Goal: Contribute content

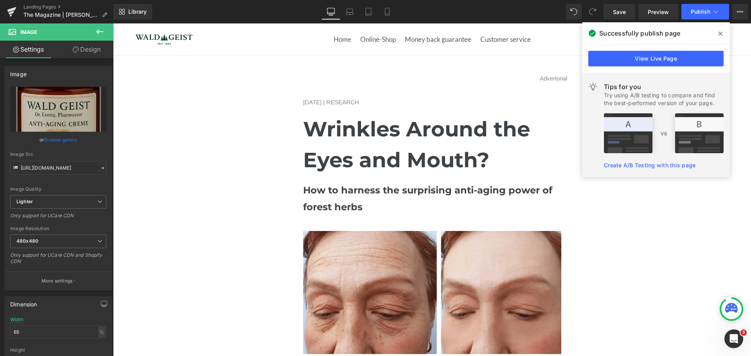
click at [718, 33] on span at bounding box center [720, 33] width 13 height 13
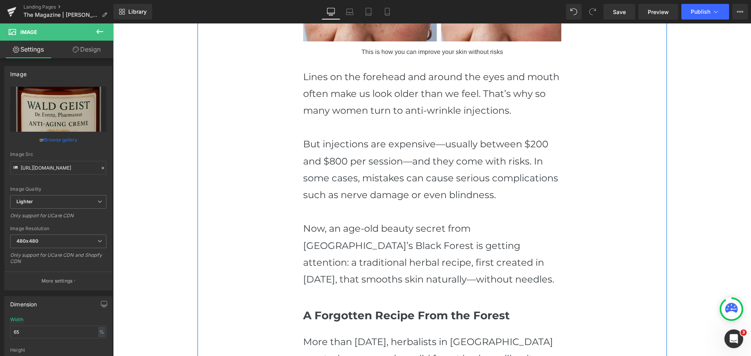
scroll to position [587, 0]
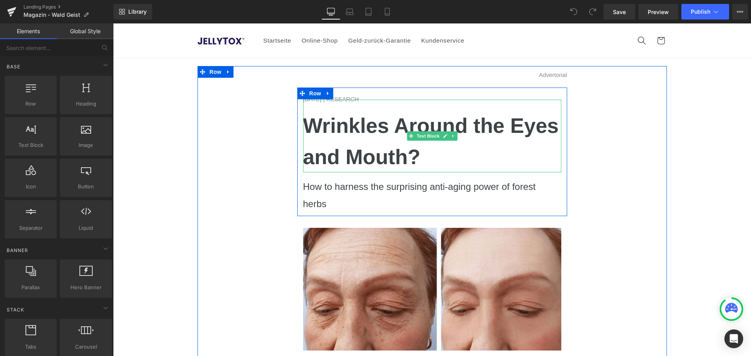
click at [436, 152] on p "Wrinkles Around the Eyes and Mouth?" at bounding box center [432, 141] width 258 height 62
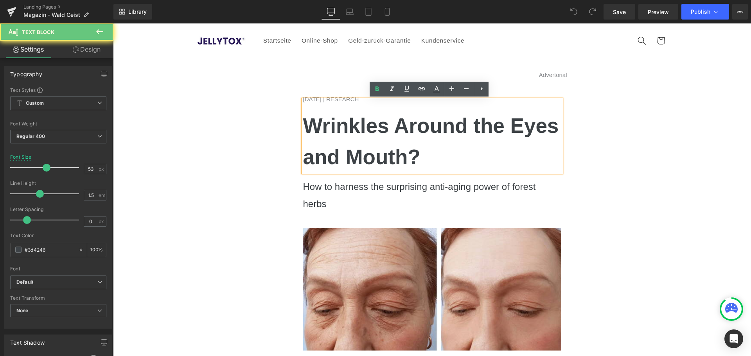
click at [436, 152] on p "Wrinkles Around the Eyes and Mouth?" at bounding box center [432, 141] width 258 height 62
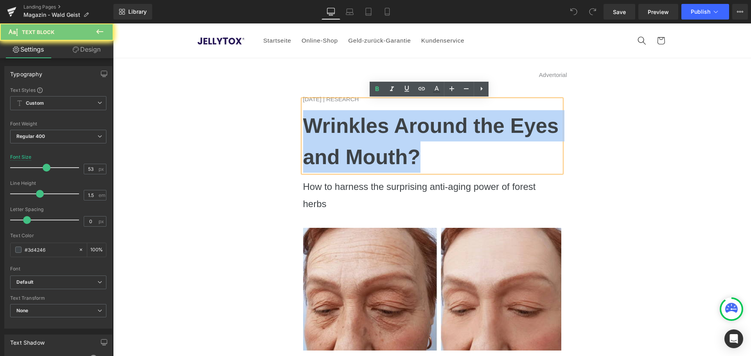
click at [436, 152] on p "Wrinkles Around the Eyes and Mouth?" at bounding box center [432, 141] width 258 height 62
copy b "Wrinkles Around the Eyes and Mouth?"
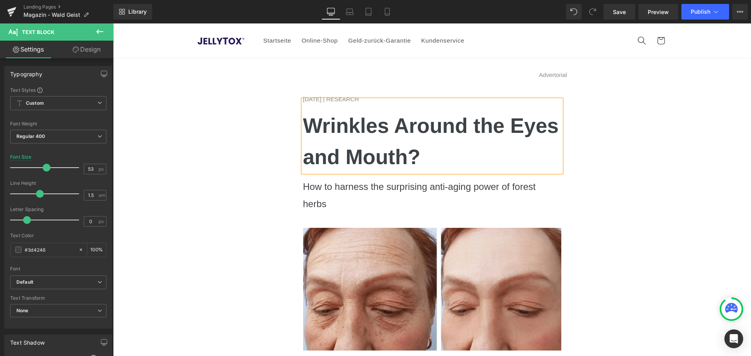
click at [411, 138] on p "Wrinkles Around the Eyes and Mouth?" at bounding box center [432, 141] width 258 height 62
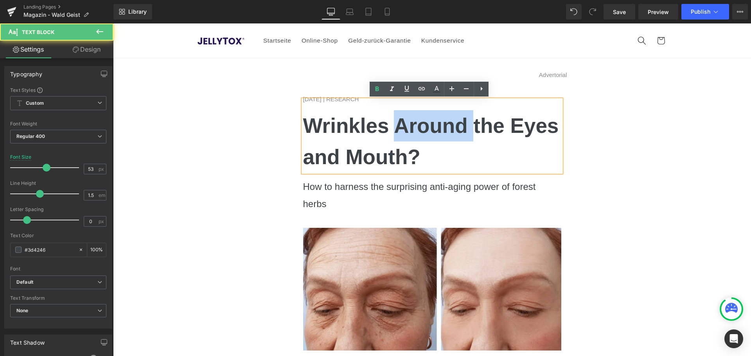
click at [411, 138] on p "Wrinkles Around the Eyes and Mouth?" at bounding box center [432, 141] width 258 height 62
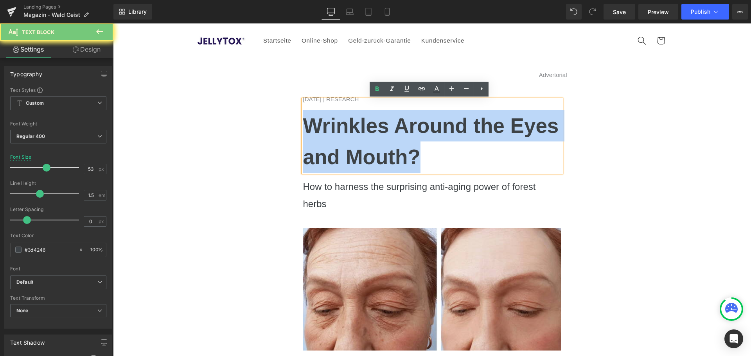
click at [411, 138] on p "Wrinkles Around the Eyes and Mouth?" at bounding box center [432, 141] width 258 height 62
copy b "Wrinkles Around the Eyes and Mouth?"
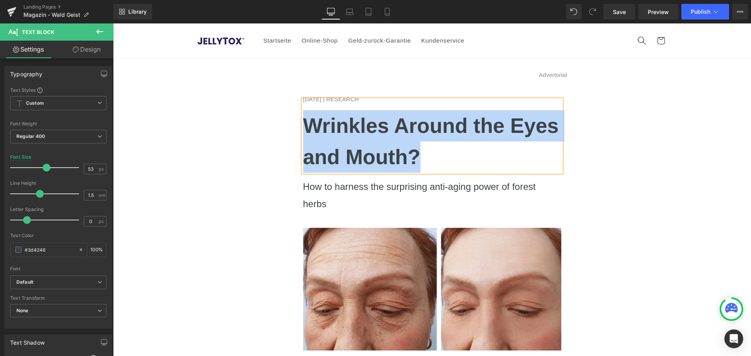
click at [415, 153] on b "Wrinkles Around the Eyes and Mouth?" at bounding box center [431, 141] width 256 height 54
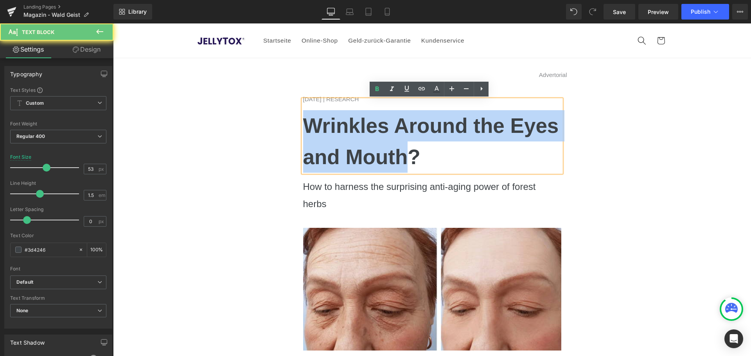
drag, startPoint x: 408, startPoint y: 158, endPoint x: 250, endPoint y: 118, distance: 163.1
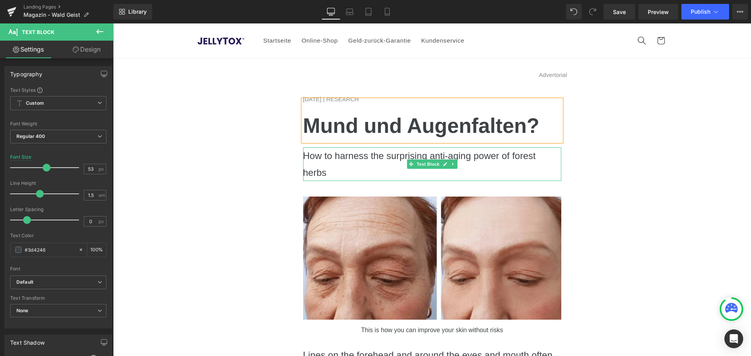
click at [328, 165] on p "How to harness the surprising anti-aging power of forest herbs" at bounding box center [432, 164] width 258 height 34
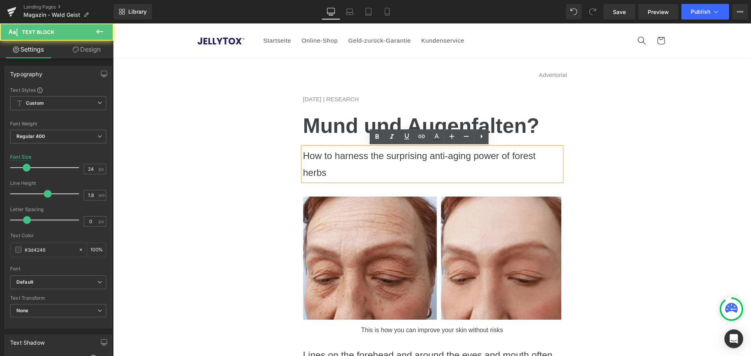
click at [328, 165] on p "How to harness the surprising anti-aging power of forest herbs" at bounding box center [432, 164] width 258 height 34
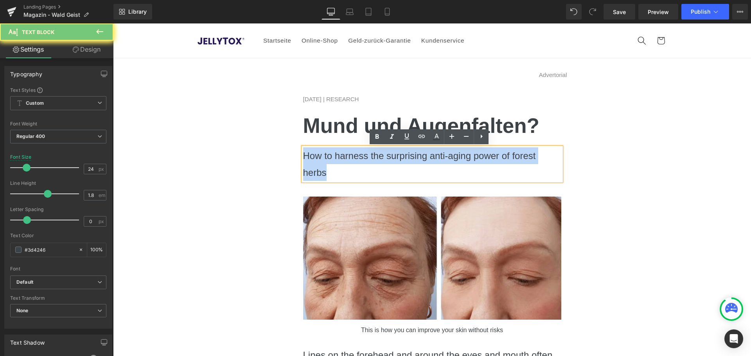
click at [328, 165] on p "How to harness the surprising anti-aging power of forest herbs" at bounding box center [432, 164] width 258 height 34
copy p "How to harness the surprising anti-aging power of forest herbs"
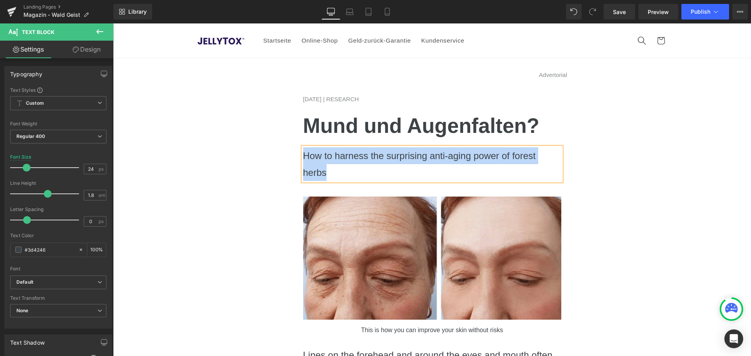
paste div
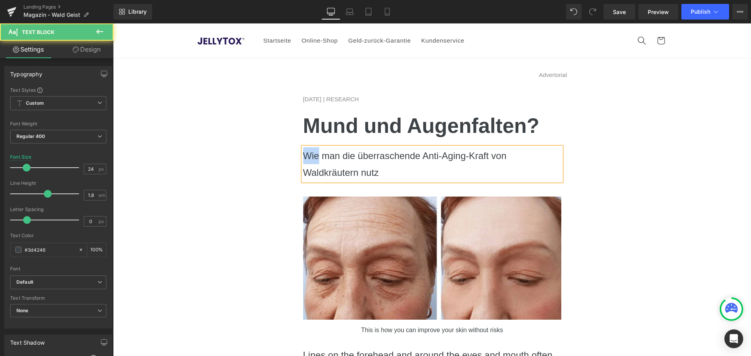
drag, startPoint x: 316, startPoint y: 155, endPoint x: 258, endPoint y: 153, distance: 57.1
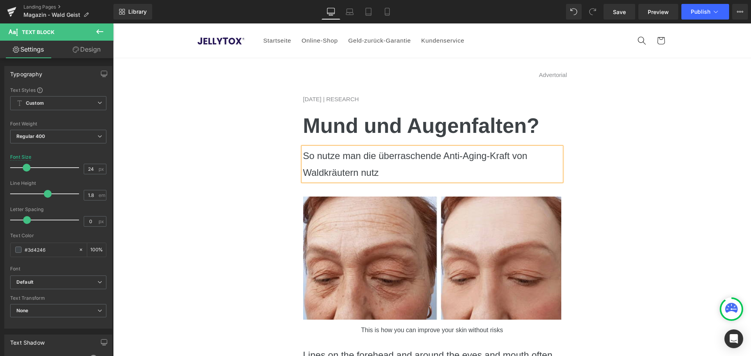
click at [385, 173] on p "So nutze man die überraschende Anti-Aging-Kraft von Waldkräutern nutz" at bounding box center [432, 164] width 258 height 34
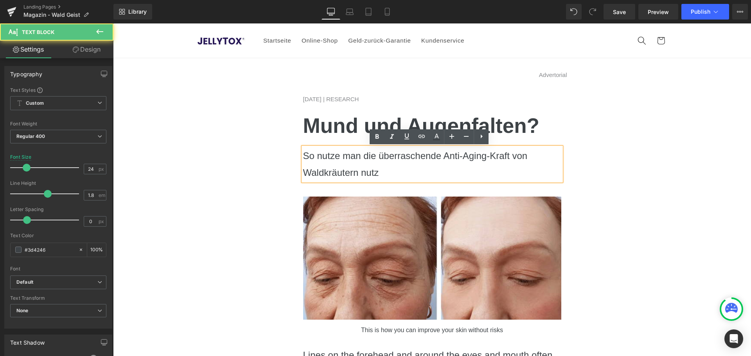
click at [385, 173] on p "So nutze man die überraschende Anti-Aging-Kraft von Waldkräutern nutz" at bounding box center [432, 164] width 258 height 34
click at [331, 156] on p "So nutze man die überraschende Anti-Aging-Kraft von Waldkräutern" at bounding box center [432, 164] width 258 height 34
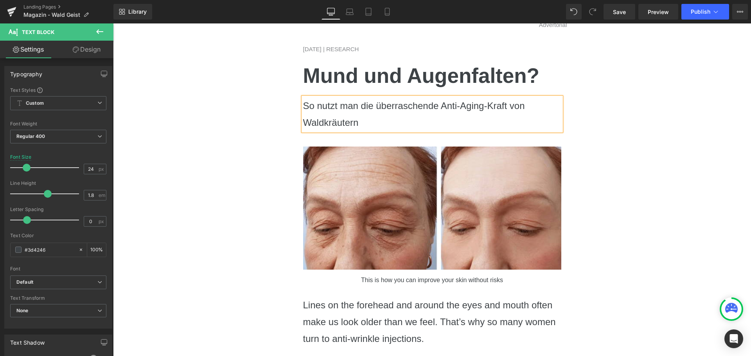
scroll to position [117, 0]
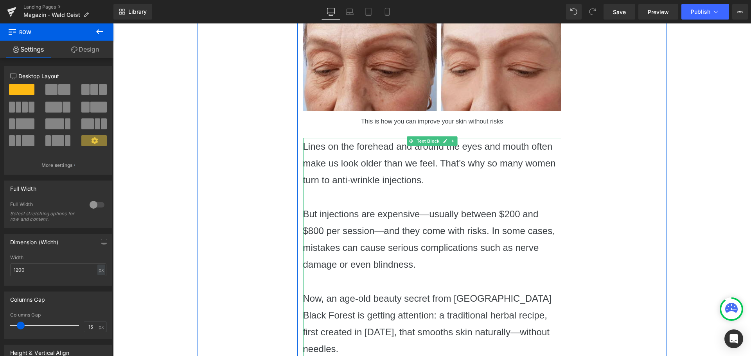
scroll to position [235, 0]
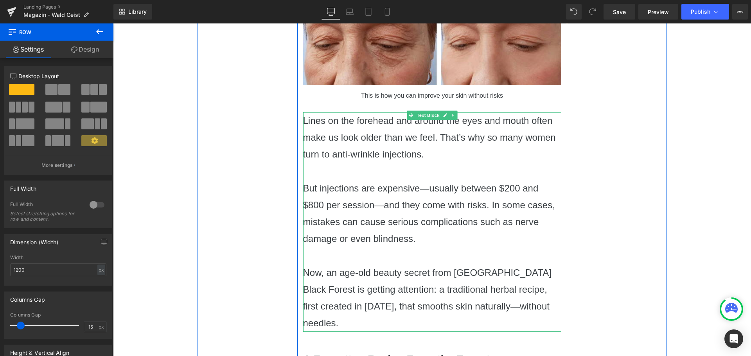
click at [381, 215] on p "But injections are expensive—usually between $200 and $800 per session—and they…" at bounding box center [432, 214] width 258 height 68
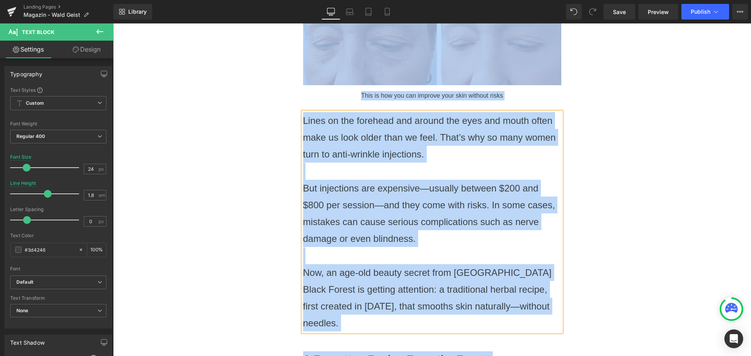
click at [384, 211] on p "But injections are expensive—usually between $200 and $800 per session—and they…" at bounding box center [432, 214] width 258 height 68
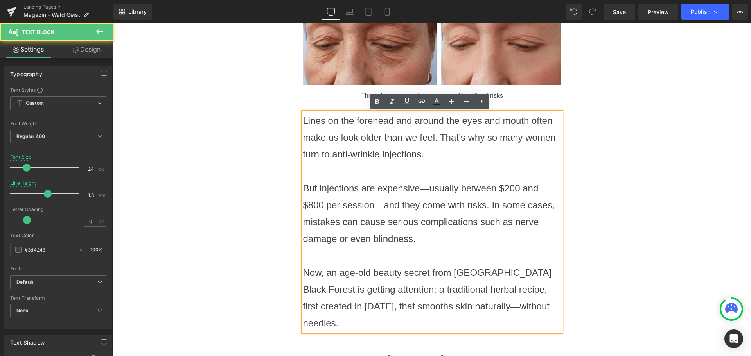
click at [382, 197] on p "But injections are expensive—usually between $200 and $800 per session—and they…" at bounding box center [432, 214] width 258 height 68
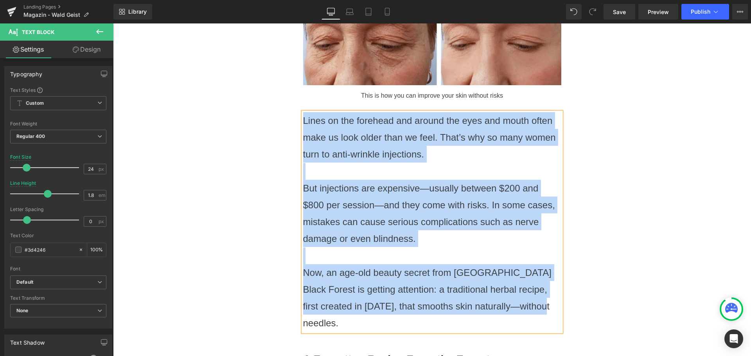
copy div "Lines on the forehead and around the eyes and mouth often make us look older th…"
click at [375, 206] on p "But injections are expensive—usually between $200 and $800 per session—and they…" at bounding box center [432, 214] width 258 height 68
paste div
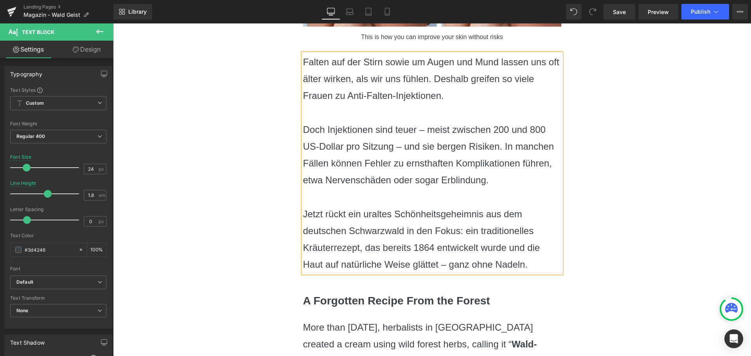
scroll to position [391, 0]
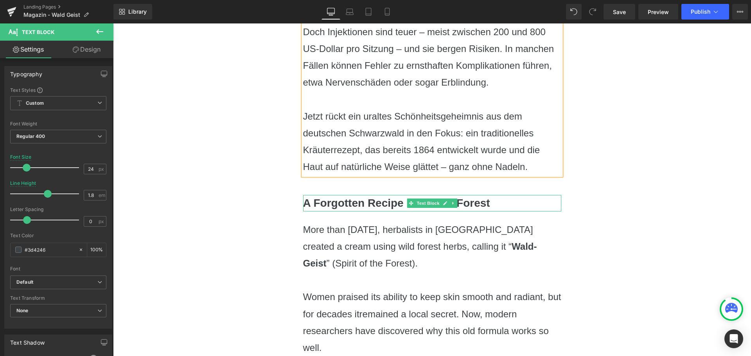
click at [377, 204] on b "A Forgotten Recipe From the Forest" at bounding box center [396, 203] width 187 height 12
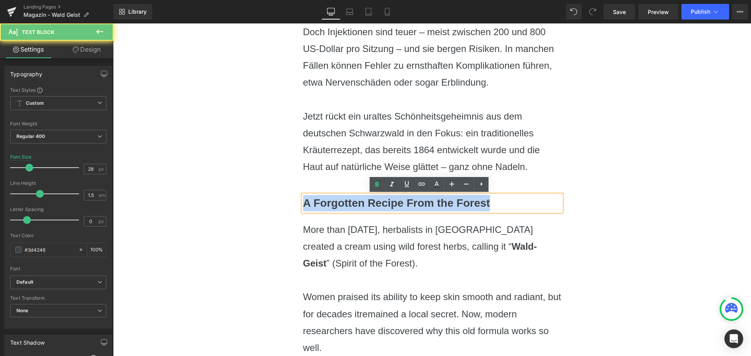
click at [377, 204] on b "A Forgotten Recipe From the Forest" at bounding box center [396, 203] width 187 height 12
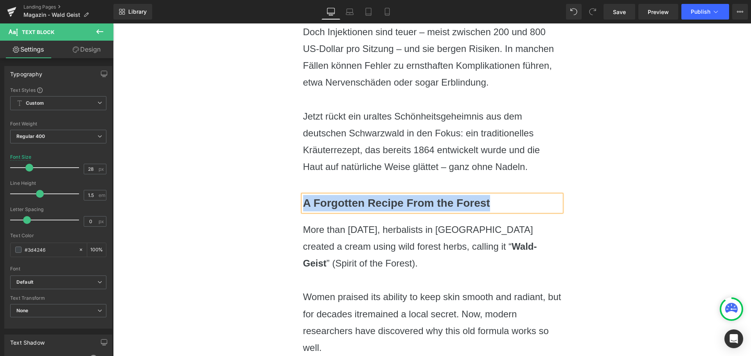
paste div
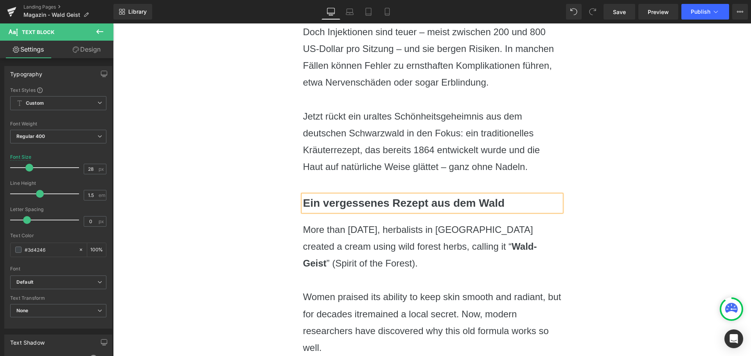
scroll to position [469, 0]
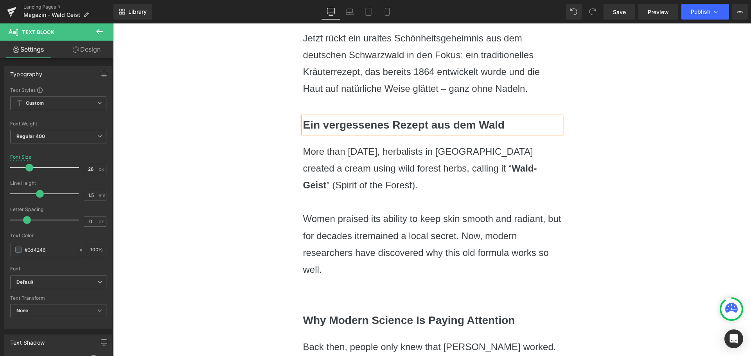
click at [372, 166] on p "More than 160 years ago, herbalists in Central Europe created a cream using wil…" at bounding box center [432, 168] width 258 height 51
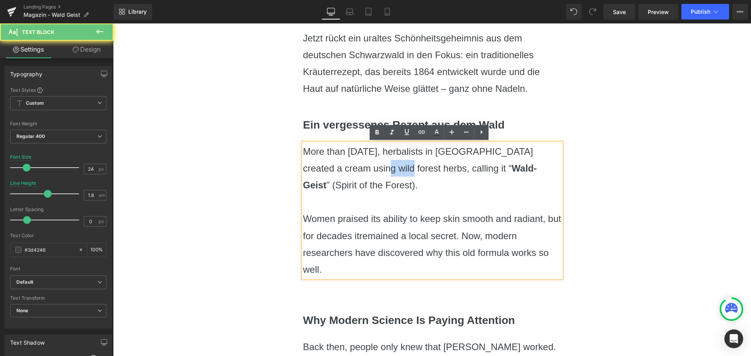
click at [372, 166] on p "More than 160 years ago, herbalists in Central Europe created a cream using wil…" at bounding box center [432, 168] width 258 height 51
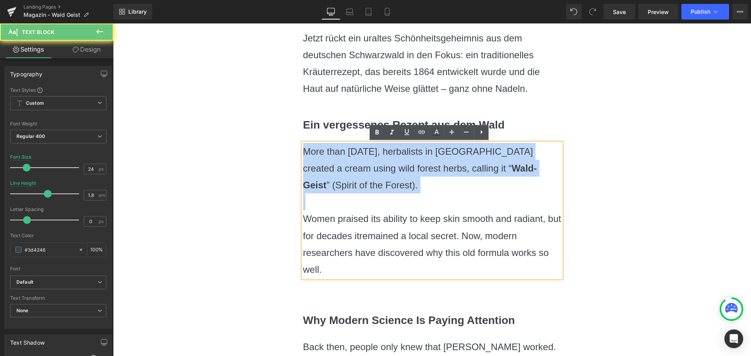
click at [372, 166] on p "More than 160 years ago, herbalists in Central Europe created a cream using wil…" at bounding box center [432, 168] width 258 height 51
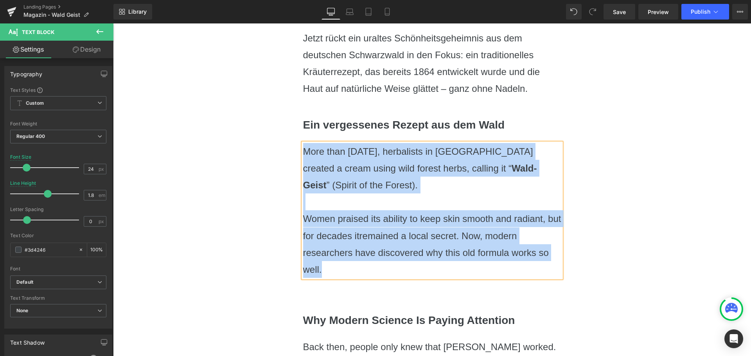
copy div "More than 160 years ago, herbalists in Central Europe created a cream using wil…"
click at [397, 192] on p "More than 160 years ago, herbalists in Central Europe created a cream using wil…" at bounding box center [432, 168] width 258 height 51
paste div
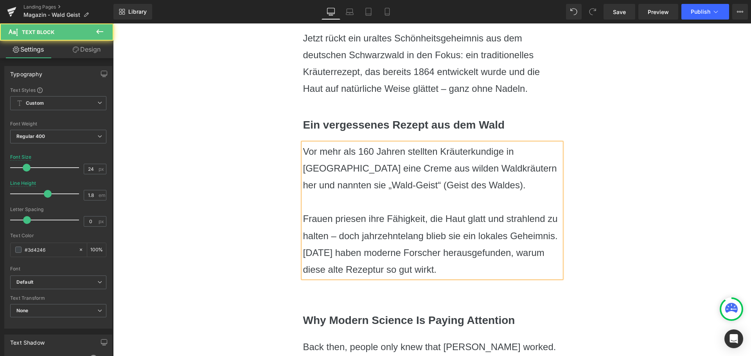
click at [448, 150] on p "Vor mehr als 160 Jahren stellten Kräuterkundige in Mitteleuropa eine Creme aus …" at bounding box center [432, 168] width 258 height 51
click at [449, 153] on p "Vor mehr als 160 Jahren stellte ein Pharmazeut in Mitteleuropa eine Creme aus w…" at bounding box center [432, 168] width 258 height 51
click at [317, 168] on p "Vor mehr als 160 Jahren stellte ein deutscher Pharmazeut in Mitteleuropa eine C…" at bounding box center [432, 168] width 258 height 51
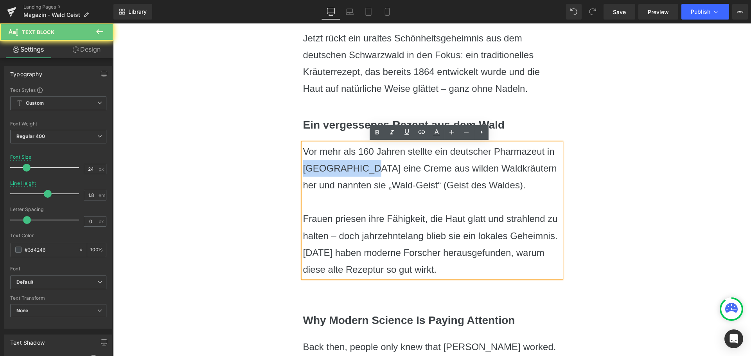
click at [317, 168] on p "Vor mehr als 160 Jahren stellte ein deutscher Pharmazeut in Mitteleuropa eine C…" at bounding box center [432, 168] width 258 height 51
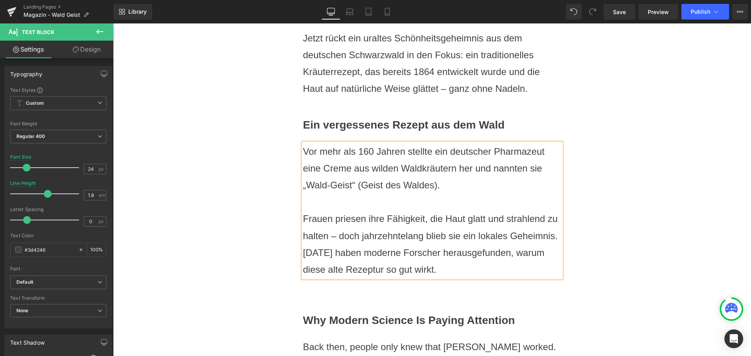
scroll to position [508, 0]
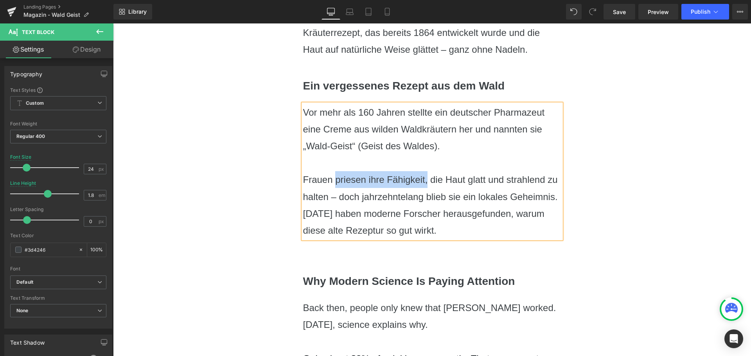
drag, startPoint x: 333, startPoint y: 180, endPoint x: 426, endPoint y: 181, distance: 92.7
click at [426, 181] on p "Frauen priesen ihre Fähigkeit, die Haut glatt und strahlend zu halten – doch ja…" at bounding box center [432, 205] width 258 height 68
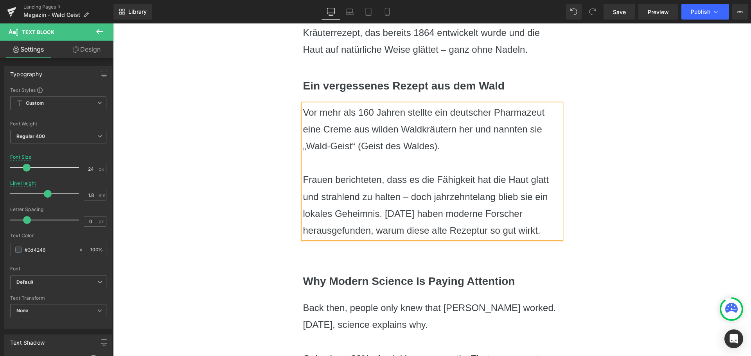
click at [412, 180] on p "Frauen berichteten, dass es die Fähigkeit hat die Haut glatt und strahlend zu h…" at bounding box center [432, 205] width 258 height 68
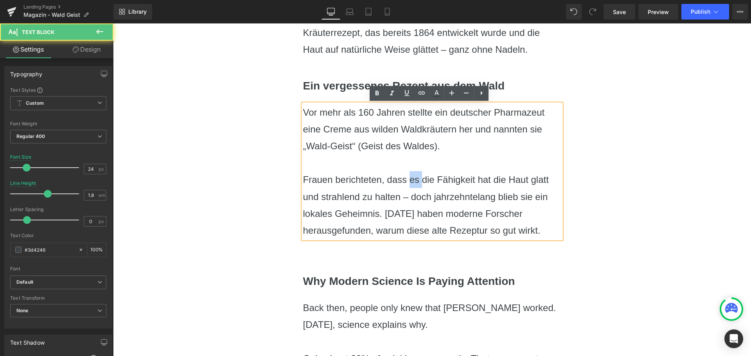
click at [412, 180] on p "Frauen berichteten, dass es die Fähigkeit hat die Haut glatt und strahlend zu h…" at bounding box center [432, 205] width 258 height 68
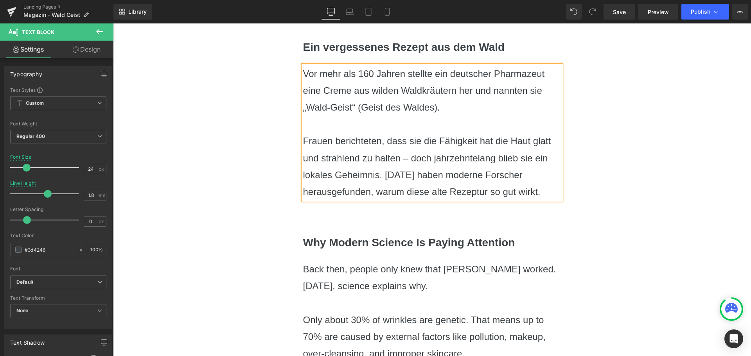
scroll to position [626, 0]
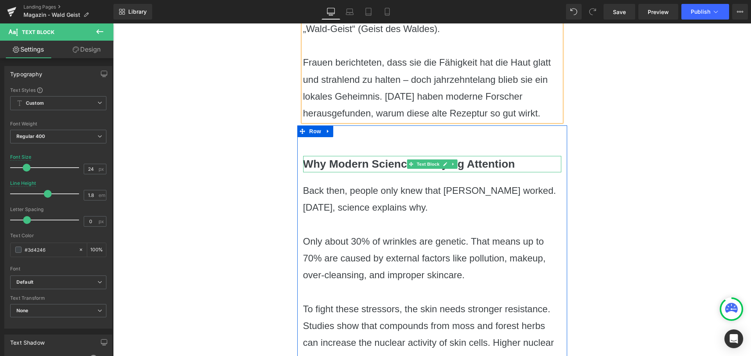
click at [375, 159] on b "Why Modern Science Is Paying Attention" at bounding box center [409, 164] width 212 height 12
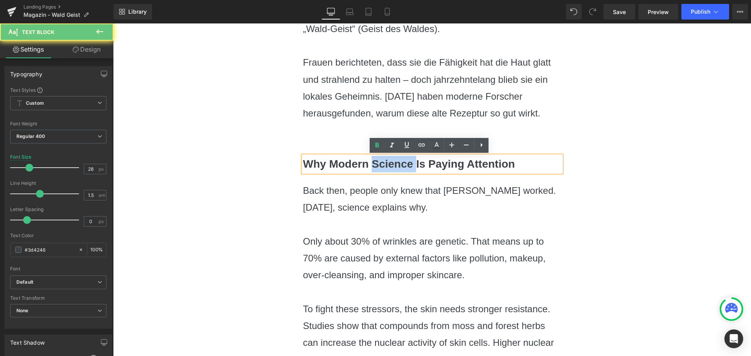
click at [375, 159] on b "Why Modern Science Is Paying Attention" at bounding box center [409, 164] width 212 height 12
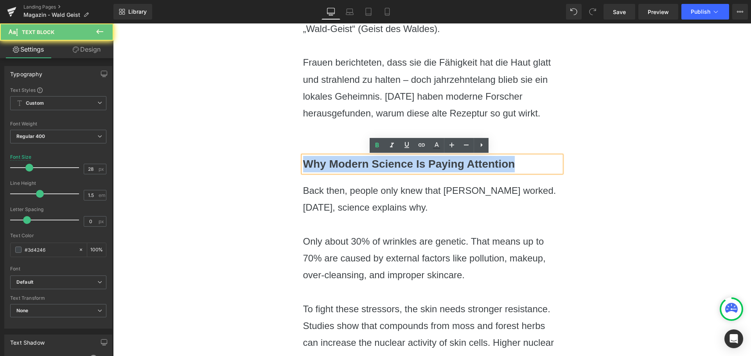
click at [375, 159] on b "Why Modern Science Is Paying Attention" at bounding box center [409, 164] width 212 height 12
copy b "Why Modern Science Is Paying Attention"
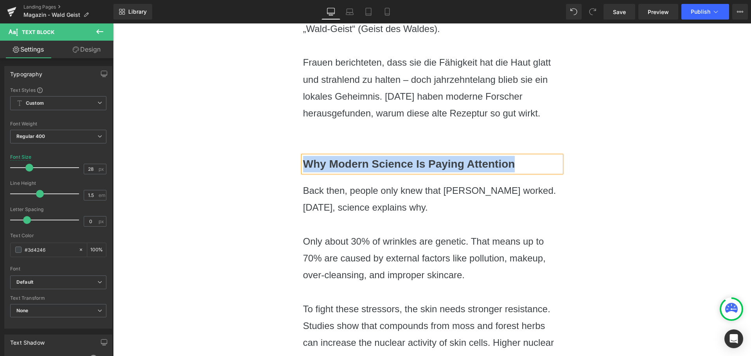
click at [394, 166] on b "Why Modern Science Is Paying Attention" at bounding box center [409, 164] width 212 height 12
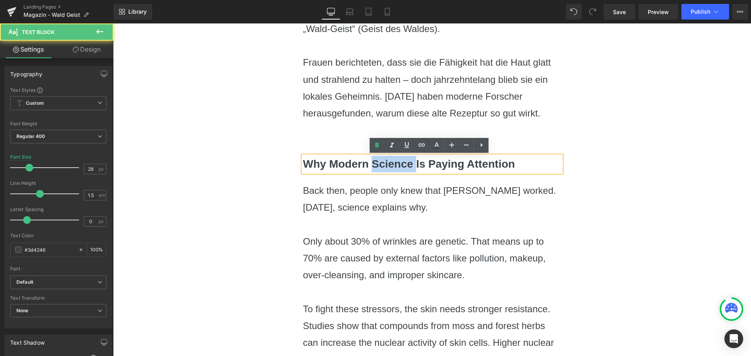
click at [394, 166] on b "Why Modern Science Is Paying Attention" at bounding box center [409, 164] width 212 height 12
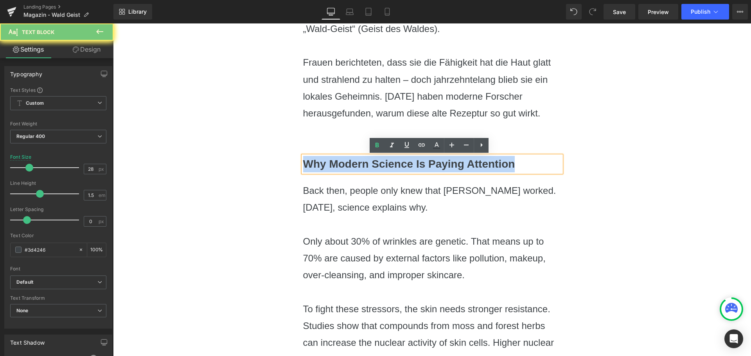
click at [394, 166] on b "Why Modern Science Is Paying Attention" at bounding box center [409, 164] width 212 height 12
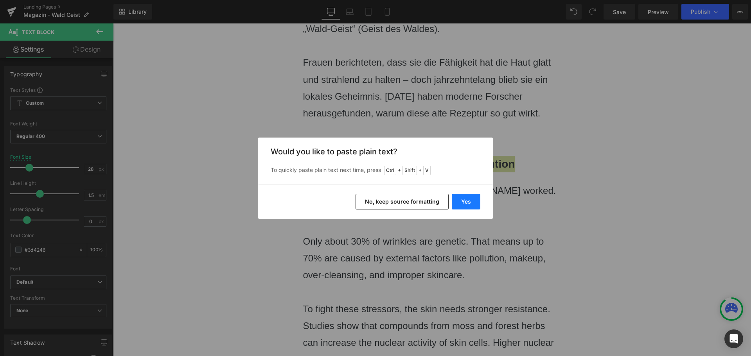
click at [471, 203] on button "Yes" at bounding box center [466, 202] width 29 height 16
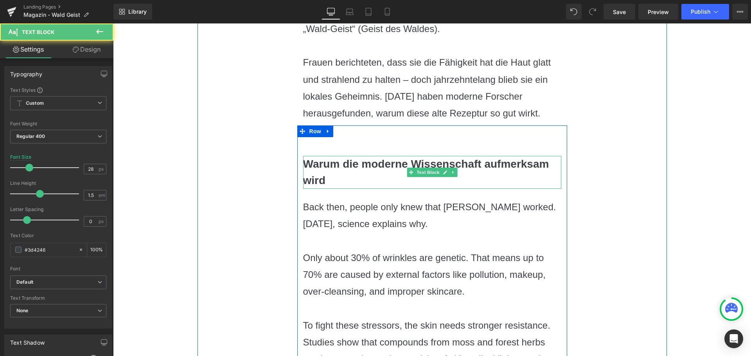
click at [357, 178] on p "Warum die moderne Wissenschaft aufmerksam wird" at bounding box center [432, 172] width 258 height 33
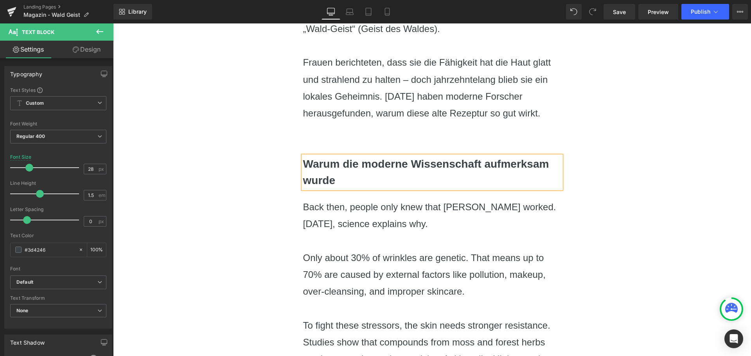
click at [429, 173] on p "Warum die moderne Wissenschaft aufmerksam wurde" at bounding box center [432, 172] width 258 height 33
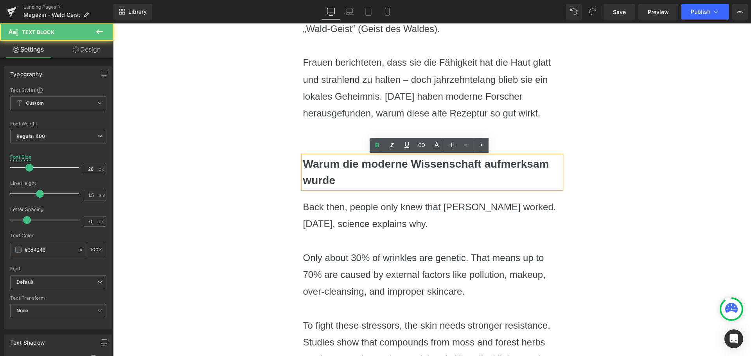
click at [429, 173] on p "Warum die moderne Wissenschaft aufmerksam wurde" at bounding box center [432, 172] width 258 height 33
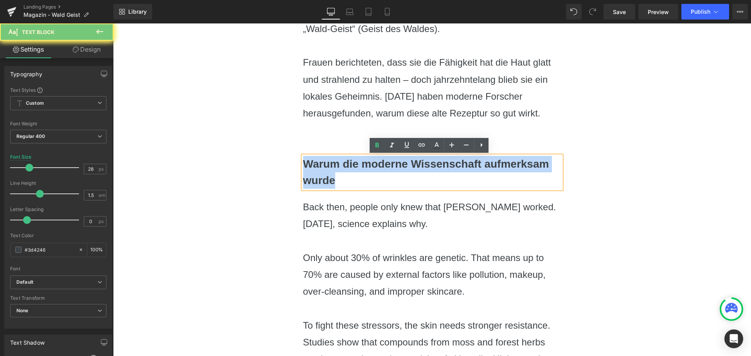
click at [429, 173] on p "Warum die moderne Wissenschaft aufmerksam wurde" at bounding box center [432, 172] width 258 height 33
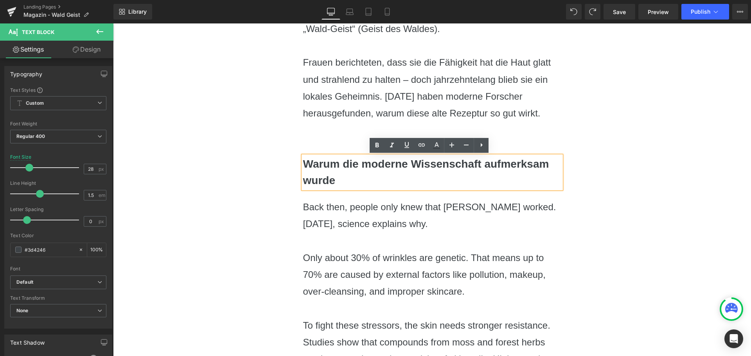
click at [322, 165] on b "Warum die moderne Wissenschaft aufmerksam wurde" at bounding box center [426, 172] width 246 height 29
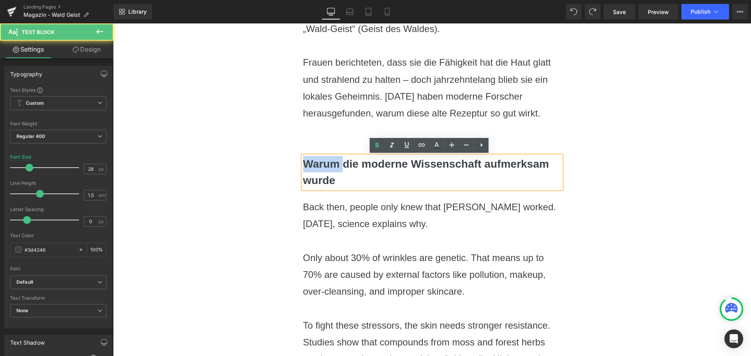
click at [322, 165] on b "Warum die moderne Wissenschaft aufmerksam wurde" at bounding box center [426, 172] width 246 height 29
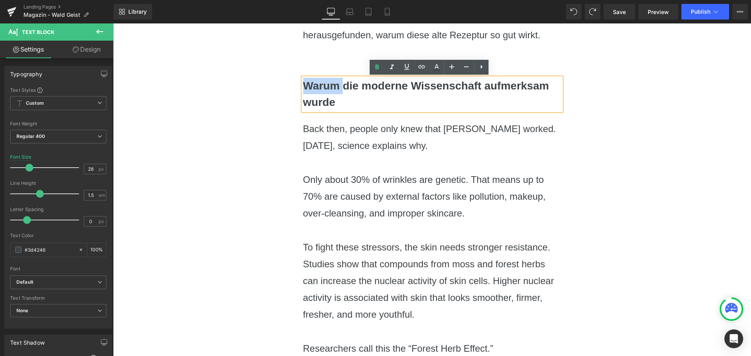
click at [334, 144] on p "Back then, people only knew that [PERSON_NAME] worked. [DATE], science explains…" at bounding box center [432, 137] width 258 height 34
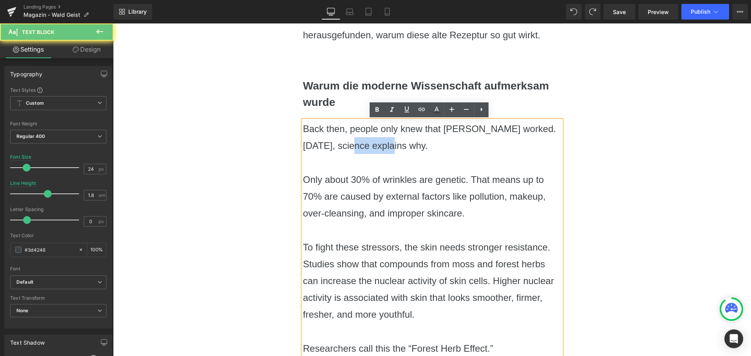
click at [334, 144] on p "Back then, people only knew that [PERSON_NAME] worked. [DATE], science explains…" at bounding box center [432, 137] width 258 height 34
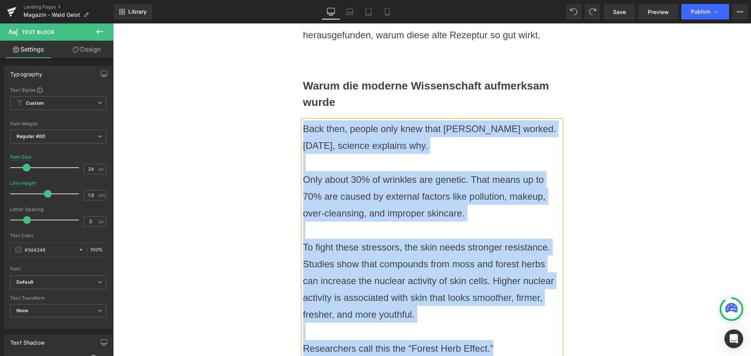
copy div "Back then, people only knew that Wald-Geist worked. Today, science explains why…"
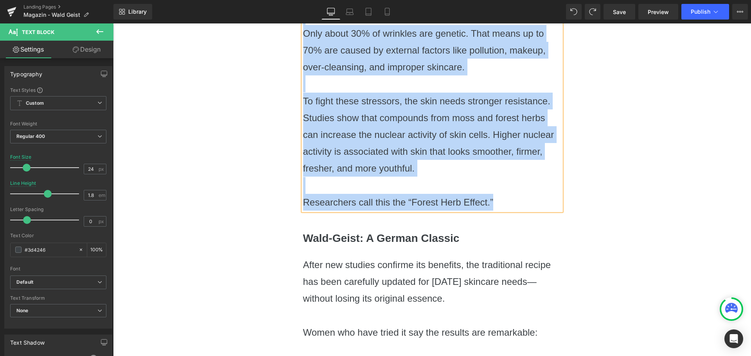
scroll to position [782, 0]
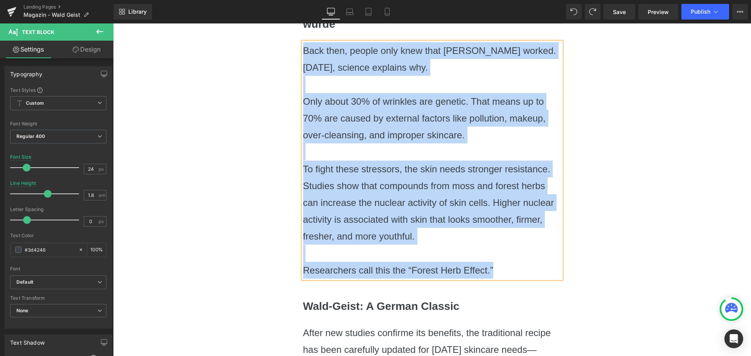
click at [409, 149] on p at bounding box center [432, 152] width 258 height 17
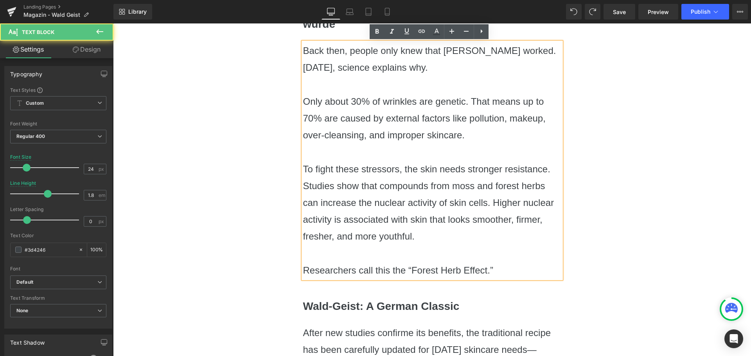
click at [404, 129] on p "Only about 30% of wrinkles are genetic. That means up to 70% are caused by exte…" at bounding box center [432, 118] width 258 height 51
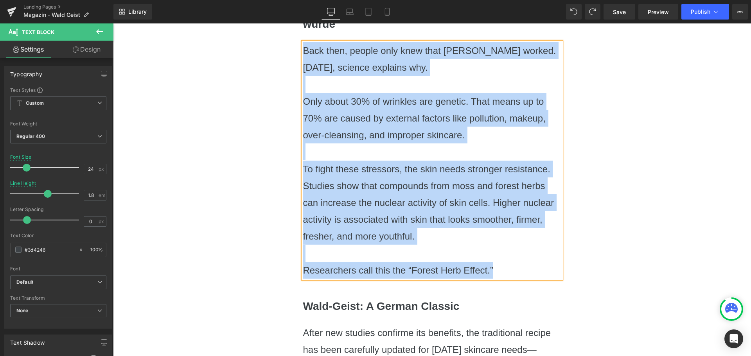
paste div
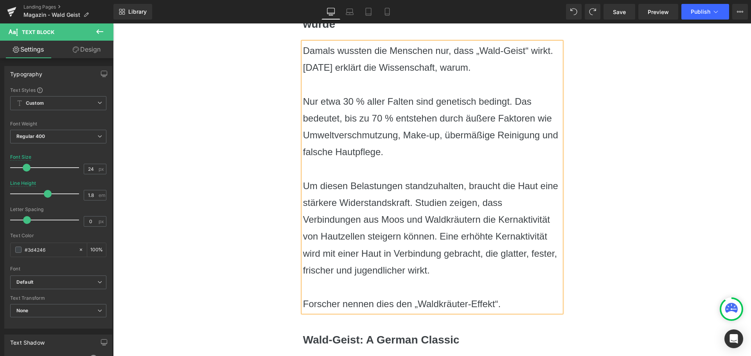
click at [515, 237] on p "Um diesen Belastungen standzuhalten, braucht die Haut eine stärkere Widerstands…" at bounding box center [432, 228] width 258 height 101
click at [409, 232] on p "Um diesen Belastungen standzuhalten, braucht die Haut eine stärkere Widerstands…" at bounding box center [432, 228] width 258 height 101
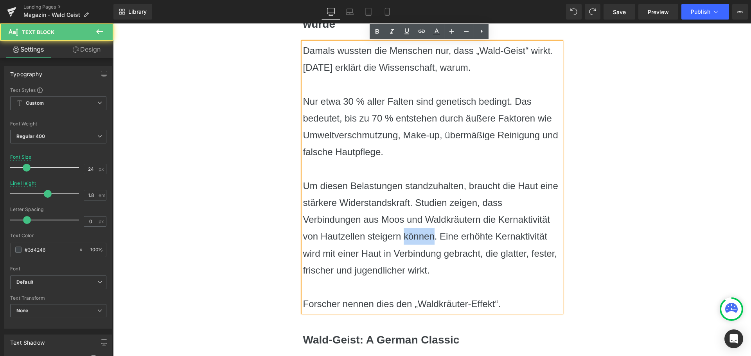
click at [409, 232] on p "Um diesen Belastungen standzuhalten, braucht die Haut eine stärkere Widerstands…" at bounding box center [432, 228] width 258 height 101
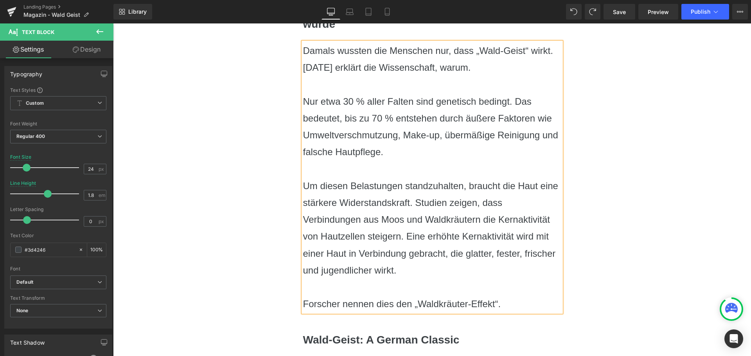
click at [459, 237] on p "Um diesen Belastungen standzuhalten, braucht die Haut eine stärkere Widerstands…" at bounding box center [432, 228] width 258 height 101
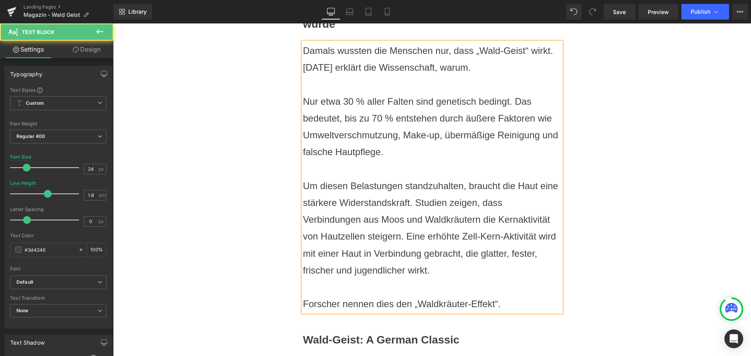
click at [538, 235] on p "Um diesen Belastungen standzuhalten, braucht die Haut eine stärkere Widerstands…" at bounding box center [432, 228] width 258 height 101
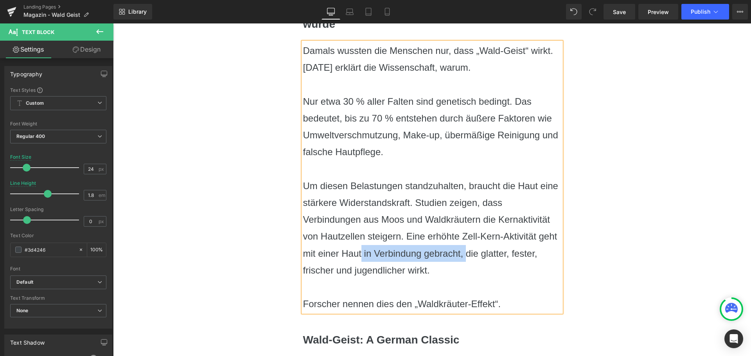
drag, startPoint x: 359, startPoint y: 253, endPoint x: 462, endPoint y: 251, distance: 102.9
click at [462, 251] on p "Um diesen Belastungen standzuhalten, braucht die Haut eine stärkere Widerstands…" at bounding box center [432, 228] width 258 height 101
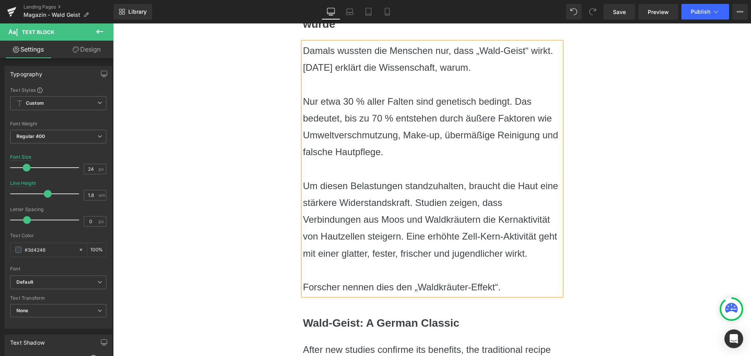
click at [431, 255] on p "Um diesen Belastungen standzuhalten, braucht die Haut eine stärkere Widerstands…" at bounding box center [432, 220] width 258 height 84
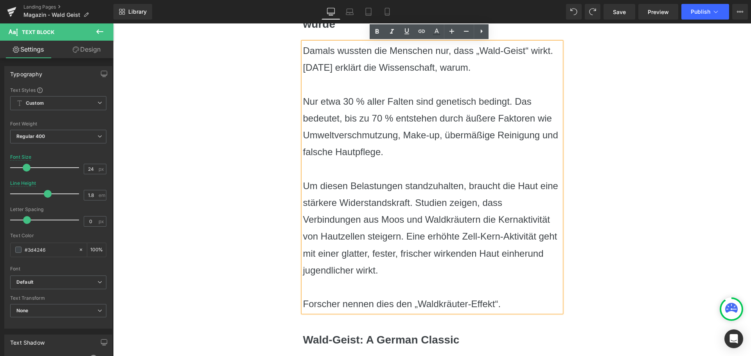
click at [526, 255] on p "Um diesen Belastungen standzuhalten, braucht die Haut eine stärkere Widerstands…" at bounding box center [432, 228] width 258 height 101
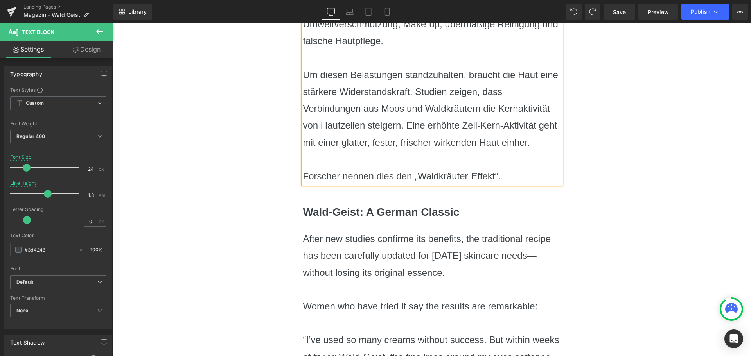
scroll to position [899, 0]
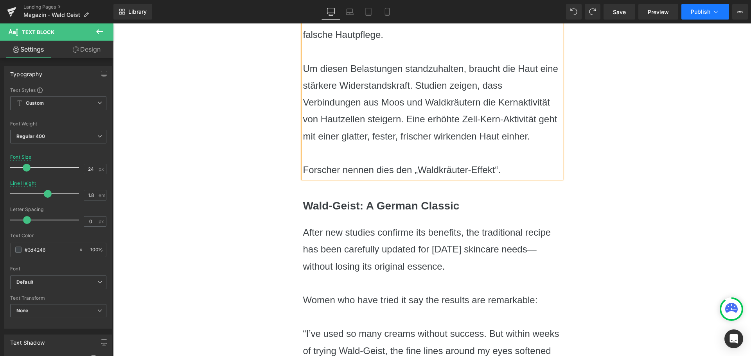
click at [695, 13] on span "Publish" at bounding box center [701, 12] width 20 height 6
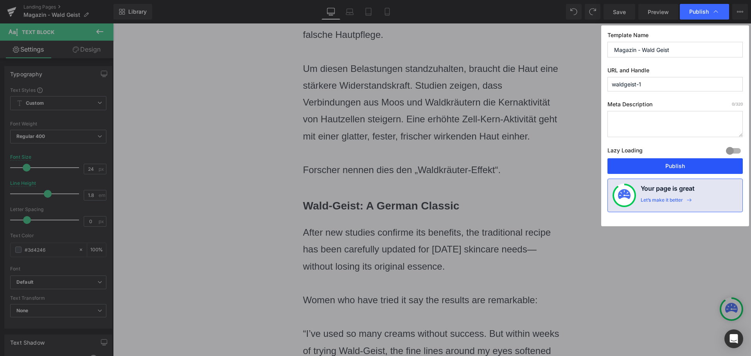
click at [652, 163] on button "Publish" at bounding box center [674, 166] width 135 height 16
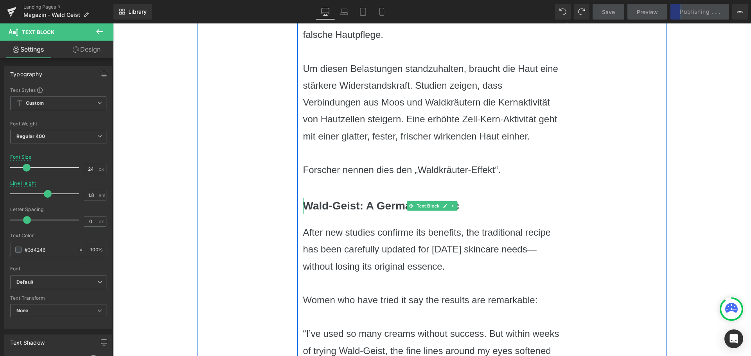
click at [379, 207] on b "[PERSON_NAME]: A German Classic" at bounding box center [381, 206] width 156 height 12
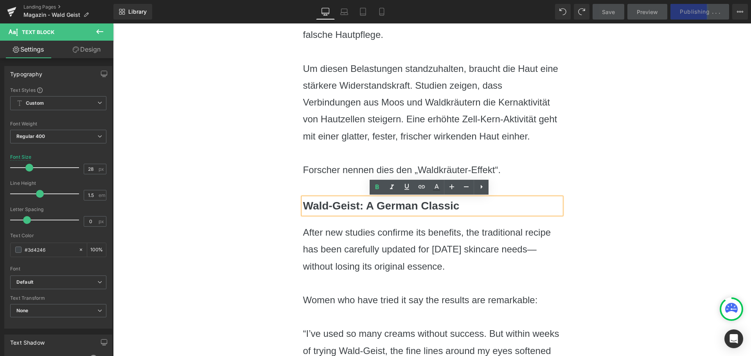
click at [367, 205] on b "[PERSON_NAME]: A German Classic" at bounding box center [381, 206] width 156 height 12
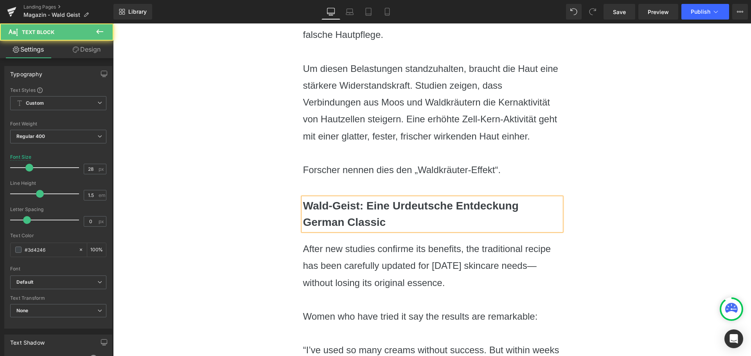
click at [356, 219] on b "Wald-Geist: Eine Urdeutsche Entdeckung German Classic" at bounding box center [410, 214] width 215 height 29
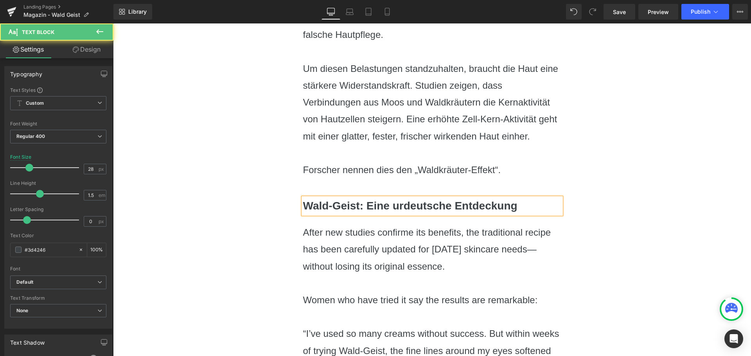
click at [422, 199] on p "Wald-Geist: Eine urdeutsche Entdeckung" at bounding box center [432, 206] width 258 height 16
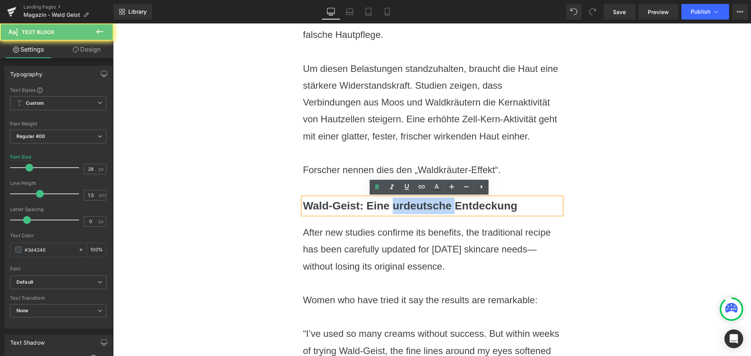
copy b "urdeutsche"
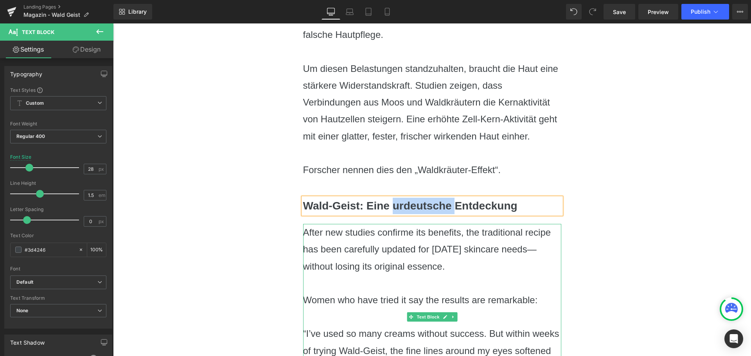
scroll to position [1017, 0]
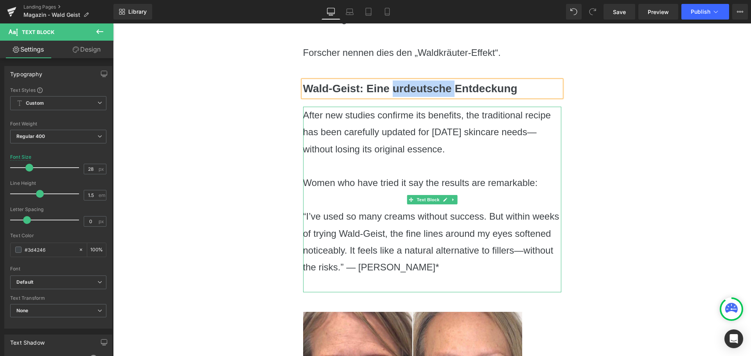
click at [390, 166] on p at bounding box center [432, 166] width 258 height 17
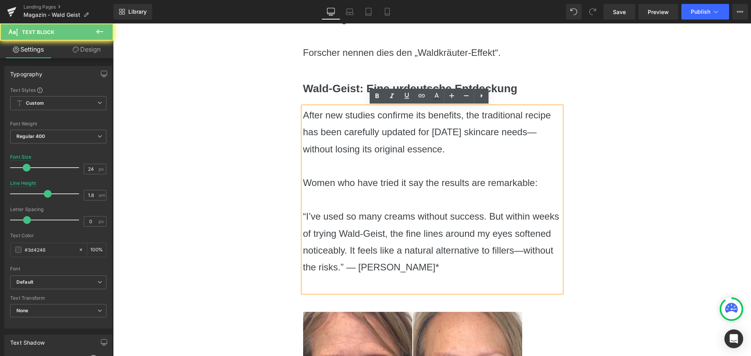
click at [386, 149] on p "After new studies confirme its benefits, the traditional recipe has been carefu…" at bounding box center [432, 132] width 258 height 51
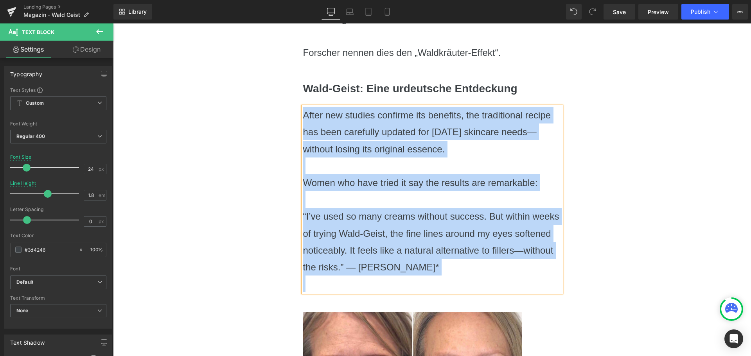
copy div "After new studies confirme its benefits, the traditional recipe has been carefu…"
click at [390, 196] on p at bounding box center [432, 199] width 258 height 17
paste div
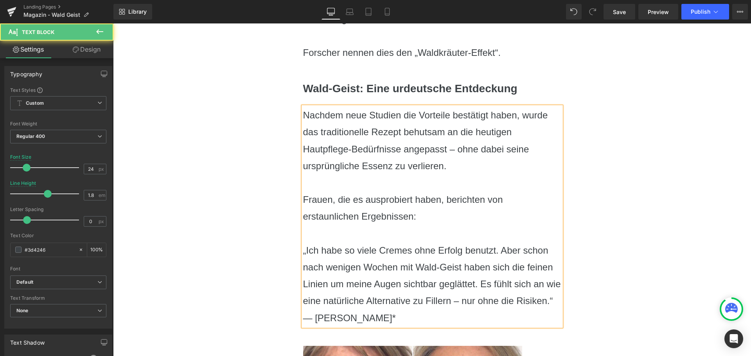
click at [433, 119] on p "Nachdem neue Studien die Vorteile bestätigt haben, wurde das traditionelle Reze…" at bounding box center [432, 141] width 258 height 68
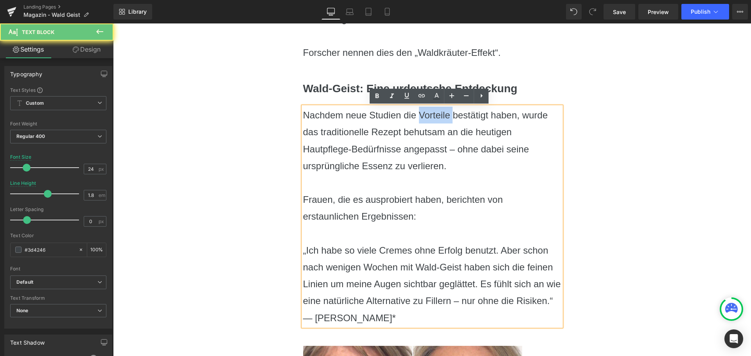
click at [433, 119] on p "Nachdem neue Studien die Vorteile bestätigt haben, wurde das traditionelle Reze…" at bounding box center [432, 141] width 258 height 68
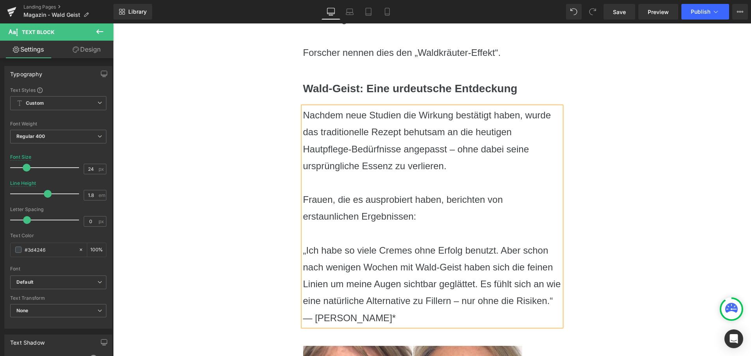
click at [419, 197] on p "Frauen, die es ausprobiert haben, berichten von erstaunlichen Ergebnissen:" at bounding box center [432, 208] width 258 height 34
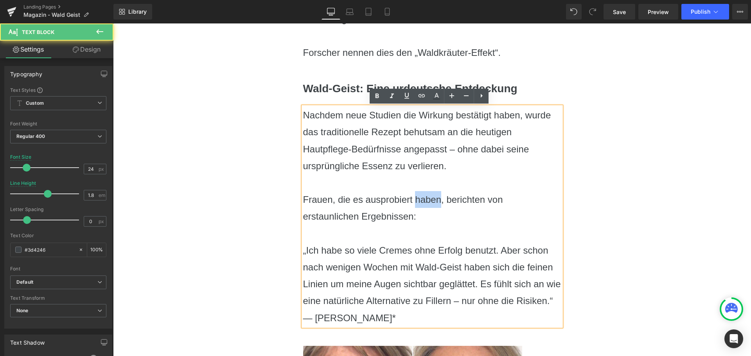
click at [419, 197] on p "Frauen, die es ausprobiert haben, berichten von erstaunlichen Ergebnissen:" at bounding box center [432, 208] width 258 height 34
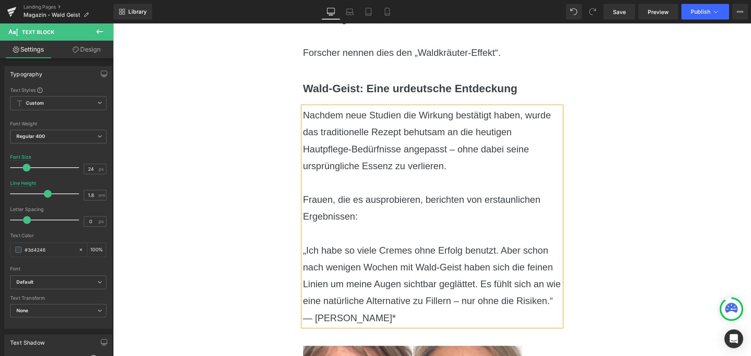
click at [436, 269] on p "„Ich habe so viele Cremes ohne Erfolg benutzt. Aber schon nach wenigen Wochen m…" at bounding box center [432, 284] width 258 height 84
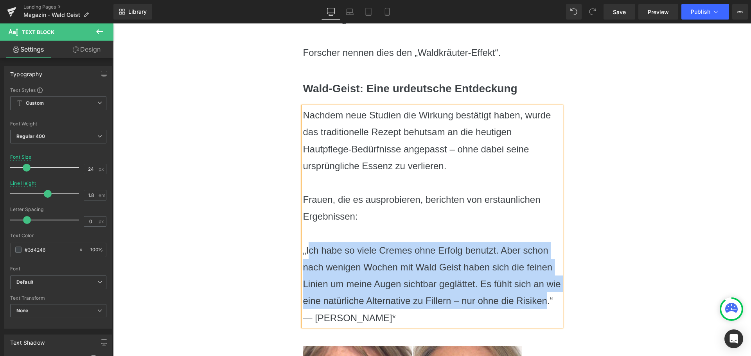
drag, startPoint x: 543, startPoint y: 303, endPoint x: 307, endPoint y: 249, distance: 241.6
click at [307, 249] on p "„Ich habe so viele Cremes ohne Erfolg benutzt. Aber schon nach wenigen Wochen m…" at bounding box center [432, 284] width 258 height 84
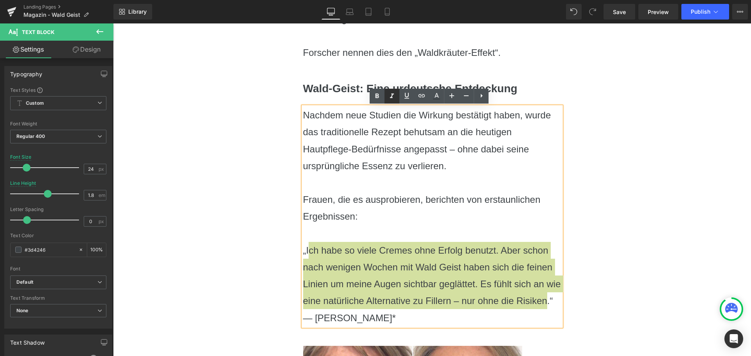
click at [390, 97] on icon at bounding box center [391, 96] width 9 height 9
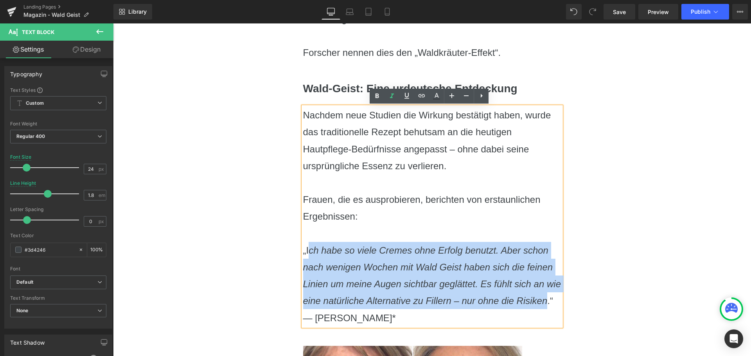
click at [613, 216] on div "Advertorial Text Block 9. August, 2025 | RESEARCH Text Block Mund und Augenfalt…" at bounding box center [431, 191] width 469 height 2284
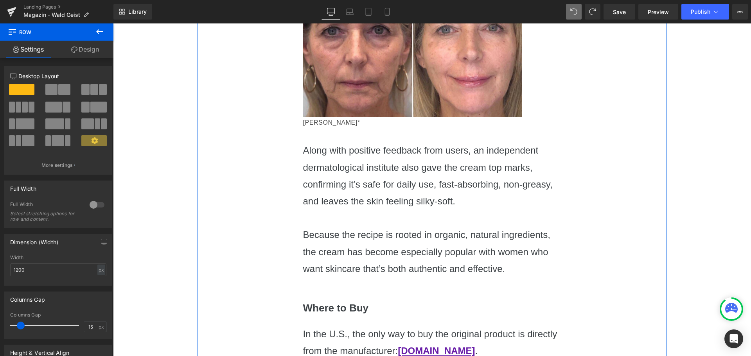
scroll to position [1447, 0]
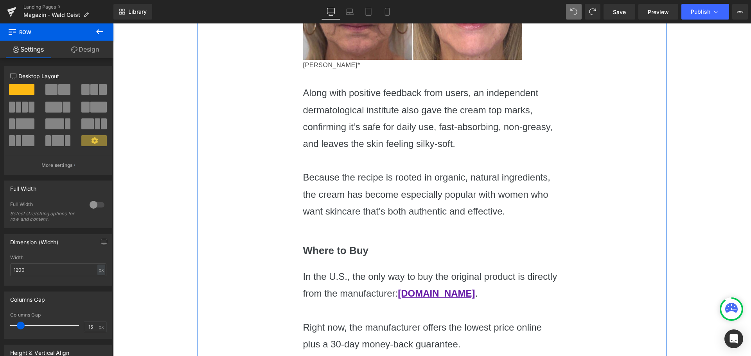
click at [420, 121] on p "Along with positive feedback from users, an independent dermatological institut…" at bounding box center [432, 118] width 258 height 68
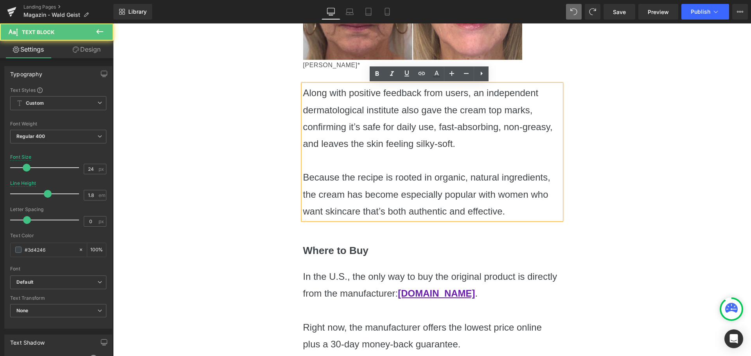
click at [402, 123] on p "Along with positive feedback from users, an independent dermatological institut…" at bounding box center [432, 118] width 258 height 68
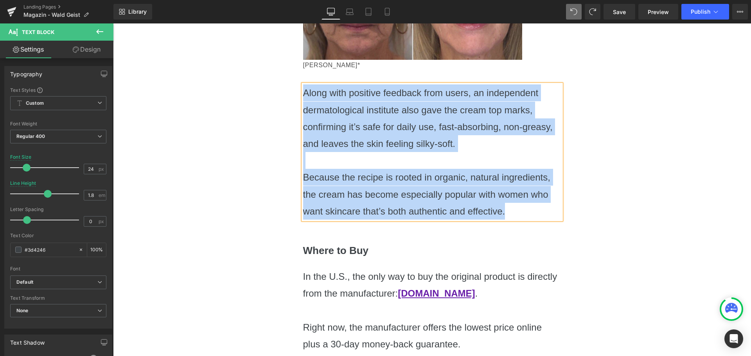
copy div "Along with positive feedback from users, an independent dermatological institut…"
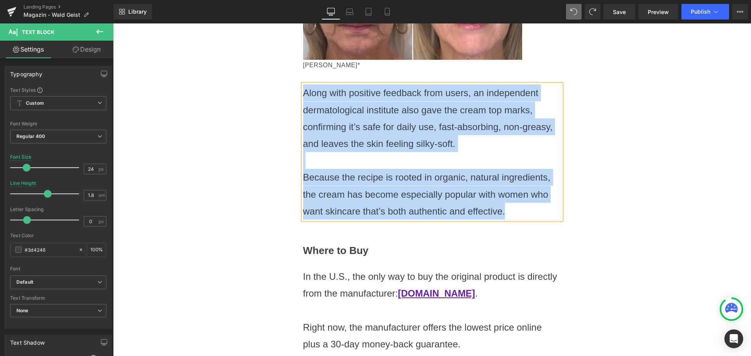
click at [386, 154] on p at bounding box center [432, 160] width 258 height 17
paste div
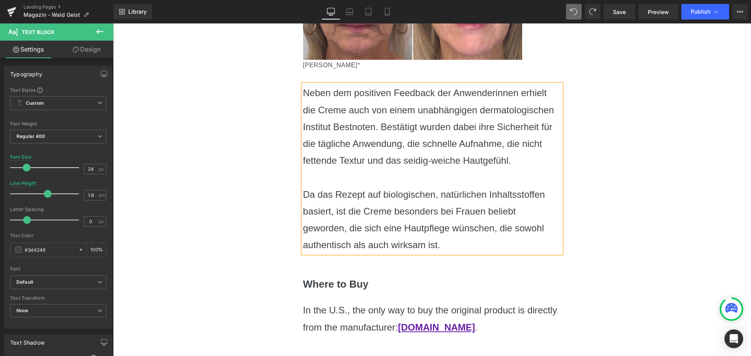
click at [329, 125] on p "Neben dem positiven Feedback der Anwenderinnen erhielt die Creme auch von einem…" at bounding box center [432, 126] width 258 height 84
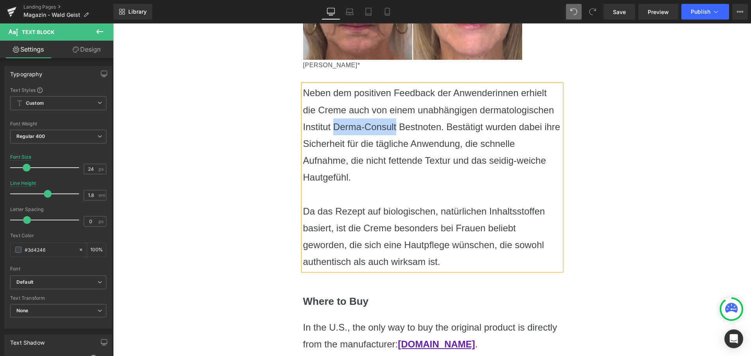
drag, startPoint x: 330, startPoint y: 125, endPoint x: 393, endPoint y: 122, distance: 63.0
click at [393, 122] on p "Neben dem positiven Feedback der Anwenderinnen erhielt die Creme auch von einem…" at bounding box center [432, 134] width 258 height 101
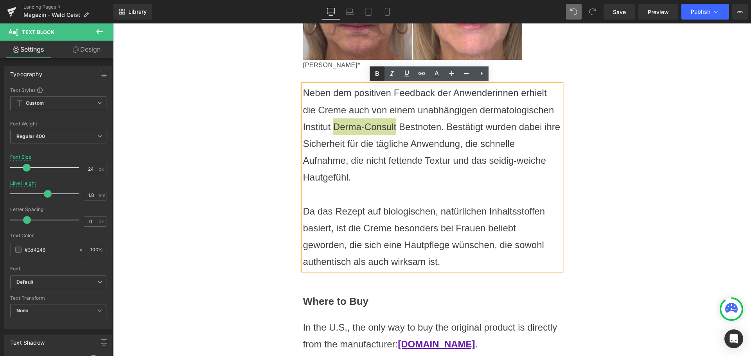
click at [380, 75] on icon at bounding box center [376, 73] width 9 height 9
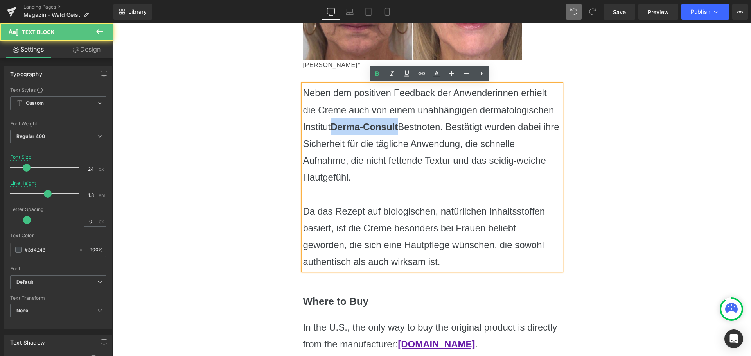
drag, startPoint x: 397, startPoint y: 128, endPoint x: 332, endPoint y: 122, distance: 64.8
click at [332, 122] on strong "Derma-Consult" at bounding box center [363, 127] width 67 height 11
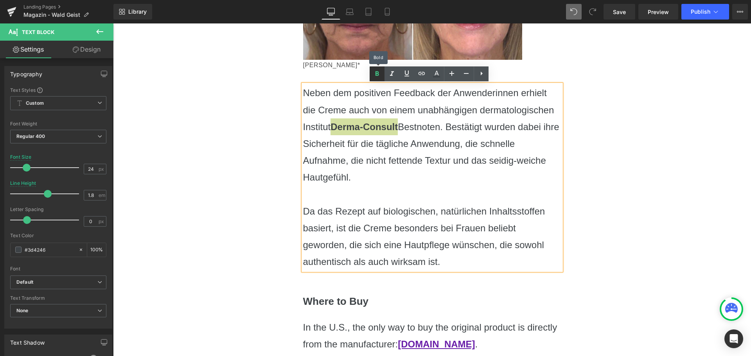
click at [377, 70] on icon at bounding box center [376, 73] width 9 height 9
click at [365, 213] on p "Da das Rezept auf biologischen, natürlichen Inhaltsstoffen basiert, ist die Cre…" at bounding box center [432, 237] width 258 height 68
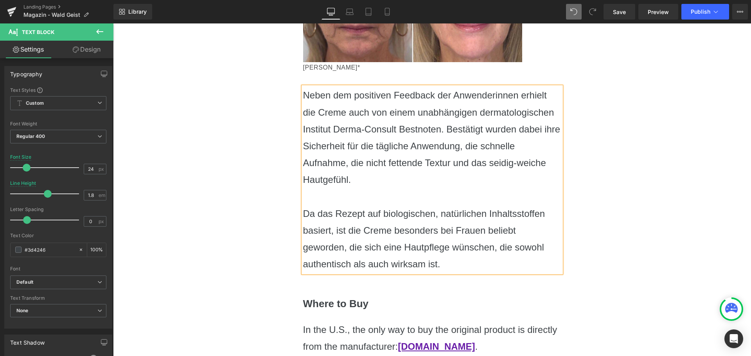
scroll to position [1525, 0]
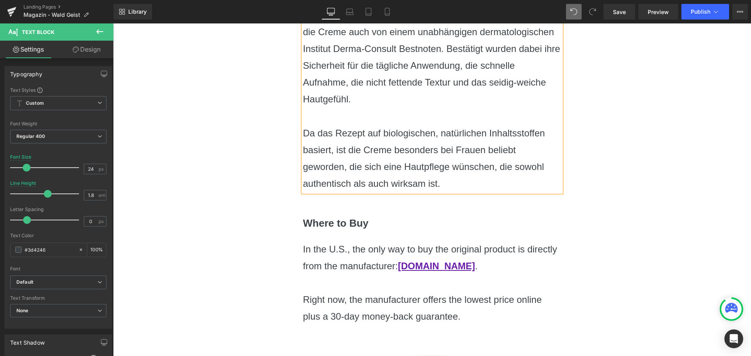
click at [325, 225] on b "Where to Buy" at bounding box center [336, 223] width 66 height 12
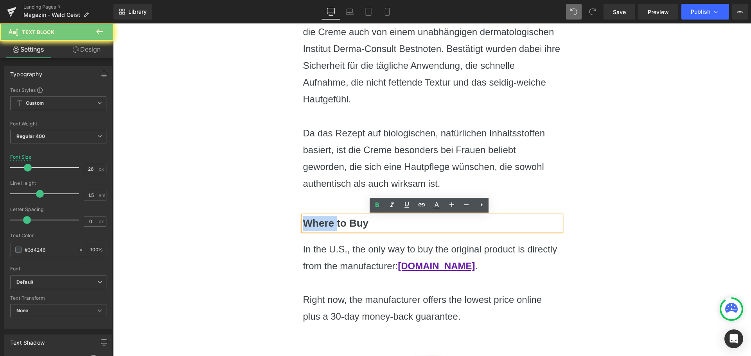
click at [325, 225] on b "Where to Buy" at bounding box center [336, 223] width 66 height 12
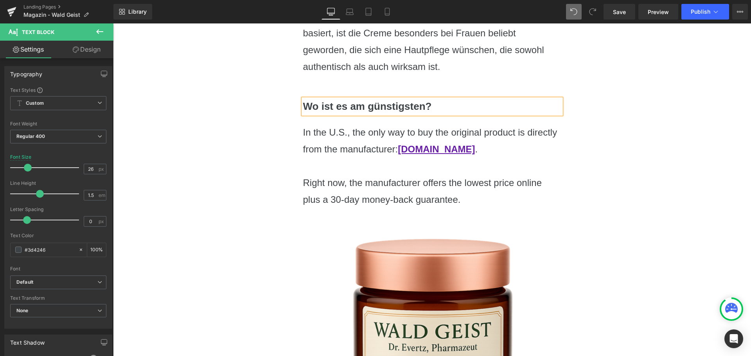
scroll to position [1642, 0]
click at [337, 148] on p "In the U.S., the only way to buy the original product is directly from the manu…" at bounding box center [432, 141] width 258 height 34
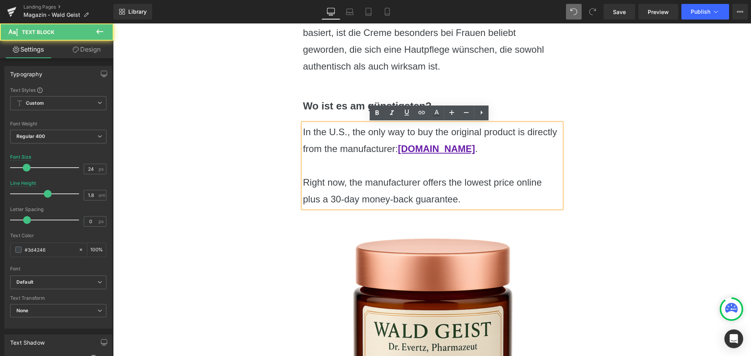
click at [338, 135] on p "In the U.S., the only way to buy the original product is directly from the manu…" at bounding box center [432, 141] width 258 height 34
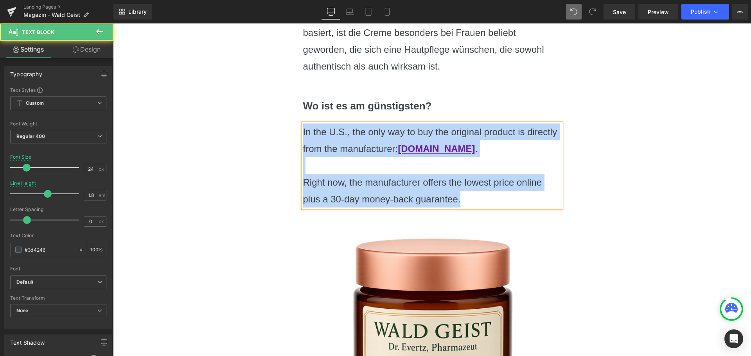
click at [354, 139] on p "In the U.S., the only way to buy the original product is directly from the manu…" at bounding box center [432, 141] width 258 height 34
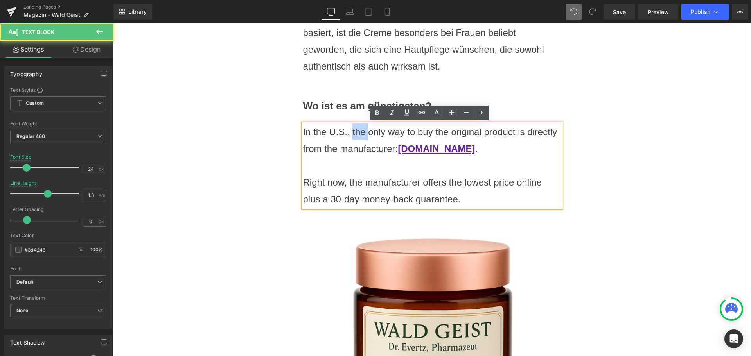
click at [354, 139] on p "In the U.S., the only way to buy the original product is directly from the manu…" at bounding box center [432, 141] width 258 height 34
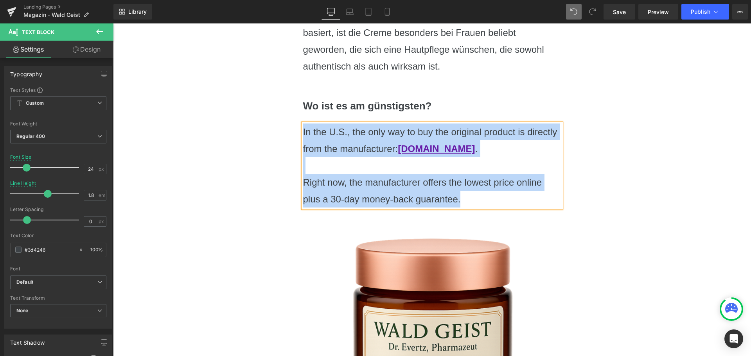
paste div
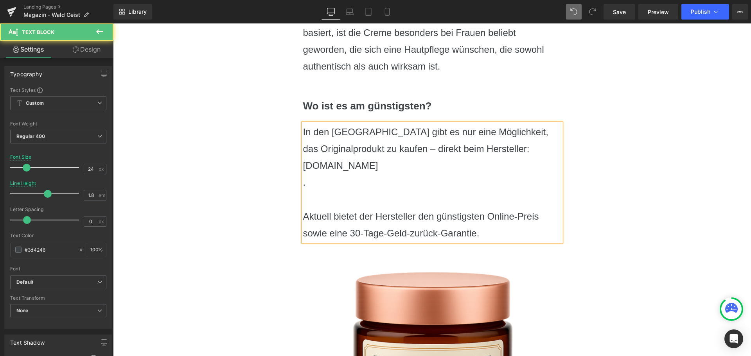
click at [341, 132] on p "In den USA gibt es nur eine Möglichkeit, das Originalprodukt zu kaufen – direkt…" at bounding box center [432, 149] width 258 height 51
drag, startPoint x: 367, startPoint y: 133, endPoint x: 450, endPoint y: 126, distance: 83.2
click at [450, 126] on p "In Deutschland gibt es nur eine Möglichkeit, das Originalprodukt zu kaufen – di…" at bounding box center [432, 149] width 258 height 51
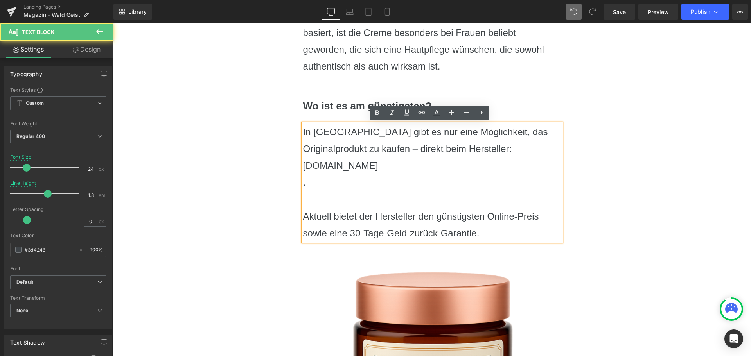
click at [368, 166] on p "In Deutschland gibt es nur eine Möglichkeit, das Originalprodukt zu kaufen – di…" at bounding box center [432, 149] width 258 height 51
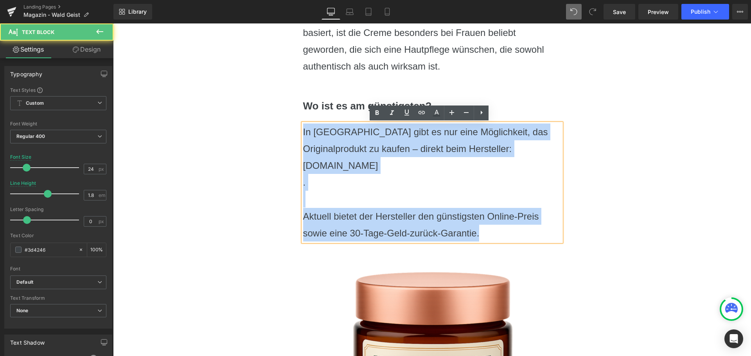
drag, startPoint x: 494, startPoint y: 234, endPoint x: 245, endPoint y: 125, distance: 272.3
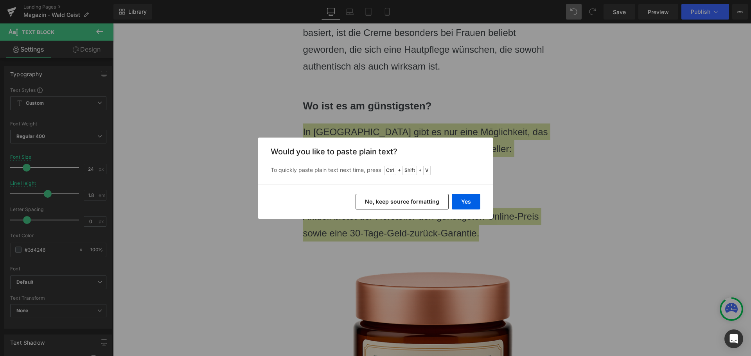
click at [616, 180] on div "Back to Library Insert Would you like to paste plain text? To quickly paste pla…" at bounding box center [375, 178] width 751 height 356
click at [458, 196] on button "Yes" at bounding box center [466, 202] width 29 height 16
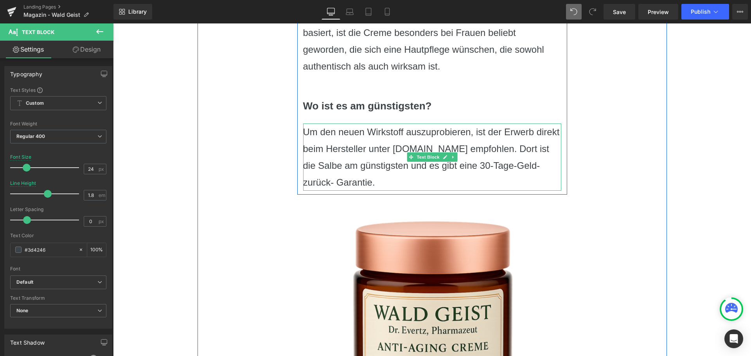
click at [370, 133] on p "Um den neuen Wirkstoff auszuprobieren, ist der Erwerb direkt beim Hersteller un…" at bounding box center [432, 158] width 258 height 68
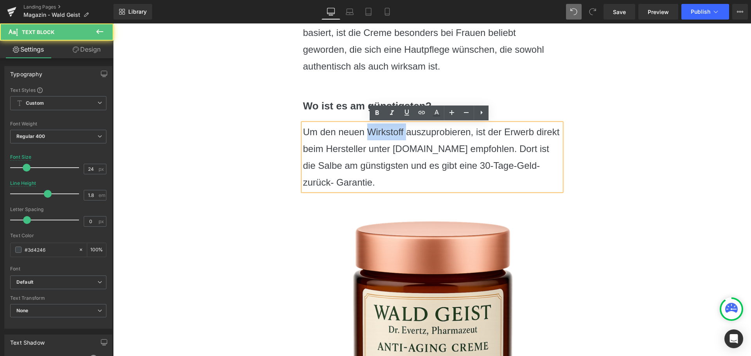
click at [370, 133] on p "Um den neuen Wirkstoff auszuprobieren, ist der Erwerb direkt beim Hersteller un…" at bounding box center [432, 158] width 258 height 68
click at [355, 132] on p "Um den neuen Wirkstoff auszuprobieren, ist der Erwerb direkt beim Hersteller un…" at bounding box center [432, 158] width 258 height 68
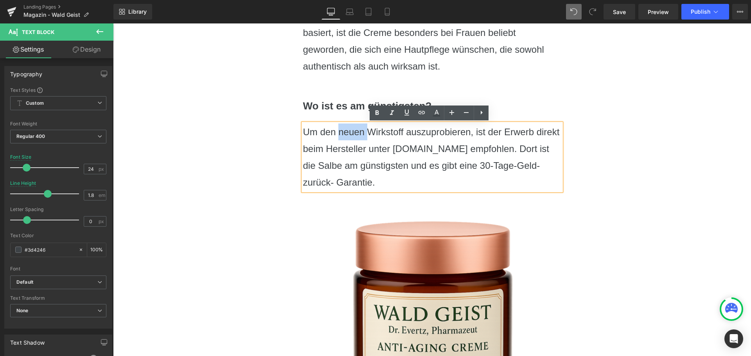
click at [355, 132] on p "Um den neuen Wirkstoff auszuprobieren, ist der Erwerb direkt beim Hersteller un…" at bounding box center [432, 158] width 258 height 68
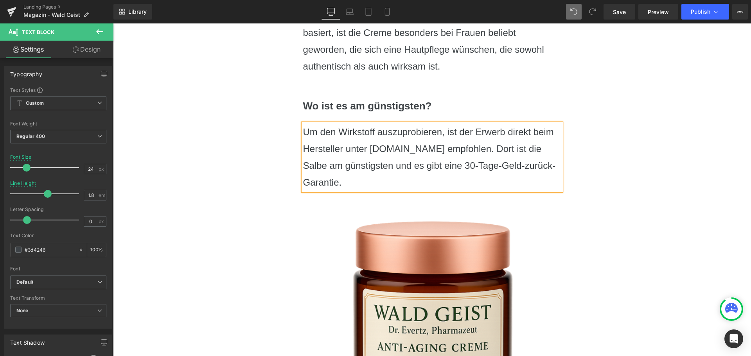
click at [422, 153] on p "Um den Wirkstoff auszuprobieren, ist der Erwerb direkt beim Hersteller unter ww…" at bounding box center [432, 158] width 258 height 68
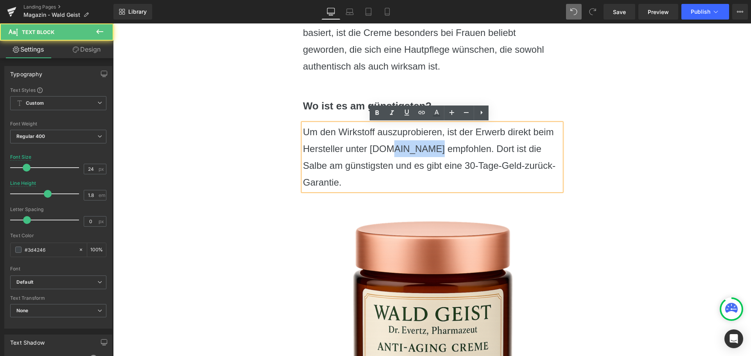
click at [422, 153] on p "Um den Wirkstoff auszuprobieren, ist der Erwerb direkt beim Hersteller unter ww…" at bounding box center [432, 158] width 258 height 68
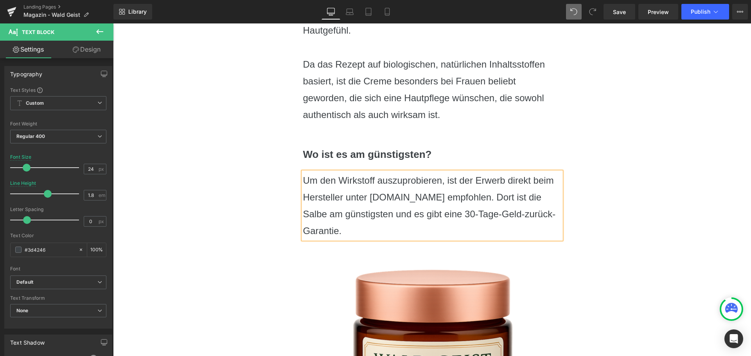
scroll to position [1682, 0]
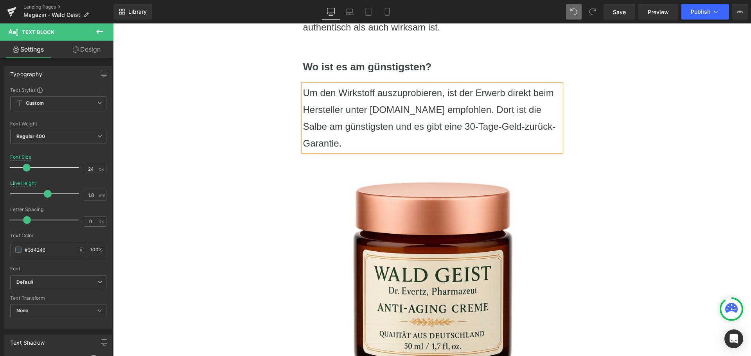
click at [303, 92] on p "Um den Wirkstoff auszuprobieren, ist der Erwerb direkt beim Hersteller unter ww…" at bounding box center [432, 118] width 258 height 68
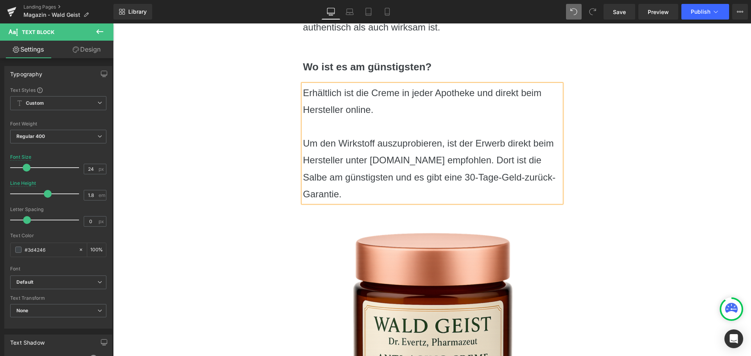
click at [332, 171] on p "Um den Wirkstoff auszuprobieren, ist der Erwerb direkt beim Hersteller unter ww…" at bounding box center [432, 169] width 258 height 68
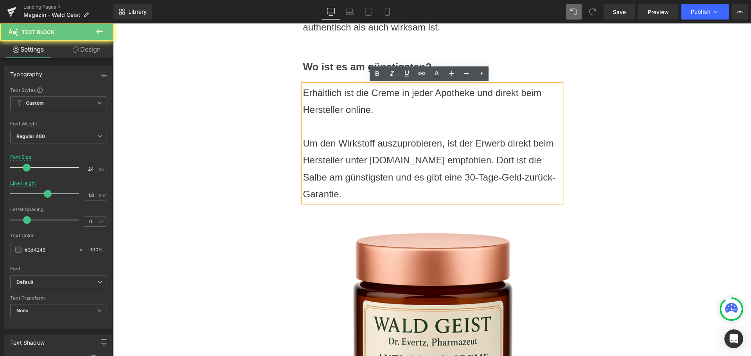
click at [331, 172] on p "Um den Wirkstoff auszuprobieren, ist der Erwerb direkt beim Hersteller unter ww…" at bounding box center [432, 169] width 258 height 68
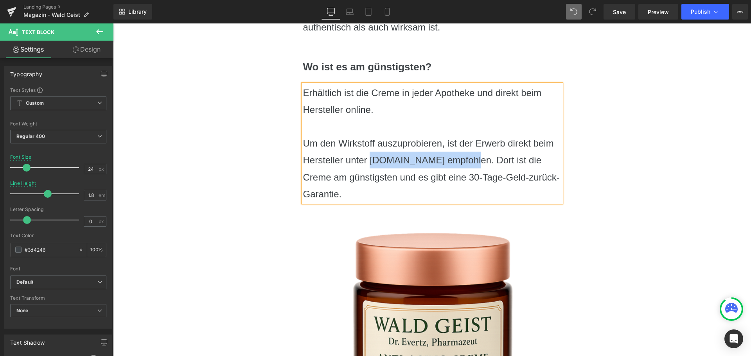
drag, startPoint x: 464, startPoint y: 160, endPoint x: 367, endPoint y: 161, distance: 96.6
click at [367, 161] on p "Um den Wirkstoff auszuprobieren, ist der Erwerb direkt beim Hersteller unter ww…" at bounding box center [432, 169] width 258 height 68
click at [404, 163] on p "Um den Wirkstoff auszuprobieren, ist der Erwerb direkt beim Hersteller unter ww…" at bounding box center [432, 169] width 258 height 68
drag, startPoint x: 373, startPoint y: 163, endPoint x: 463, endPoint y: 158, distance: 90.5
click at [463, 158] on p "Um den Wirkstoff auszuprobieren, ist der Erwerb direkt beim Hersteller unter ww…" at bounding box center [432, 169] width 258 height 68
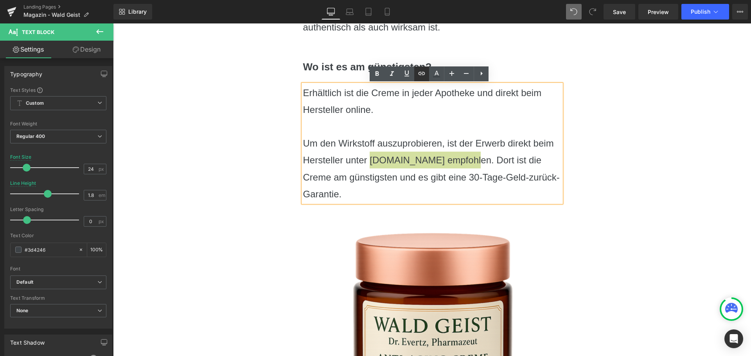
click at [421, 70] on icon at bounding box center [421, 73] width 9 height 9
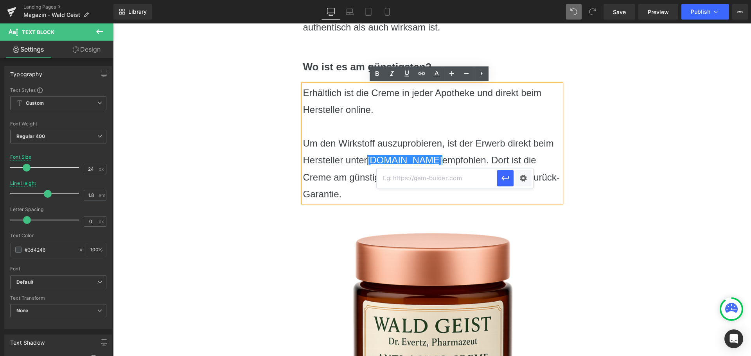
click at [428, 178] on input "text" at bounding box center [437, 179] width 120 height 20
paste input "https://www.waldgeist-shop.de/"
type input "https://www.waldgeist-shop.de/"
click at [508, 177] on icon "button" at bounding box center [505, 178] width 9 height 9
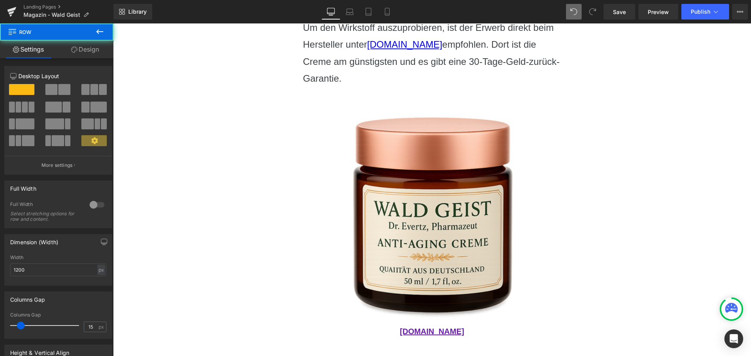
scroll to position [1916, 0]
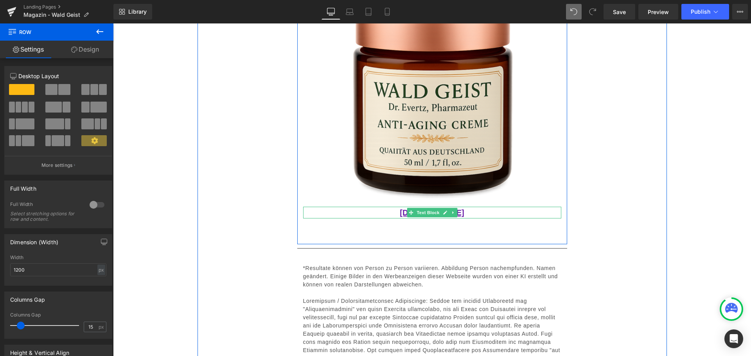
click at [477, 214] on p "[DOMAIN_NAME][PERSON_NAME]" at bounding box center [432, 213] width 258 height 12
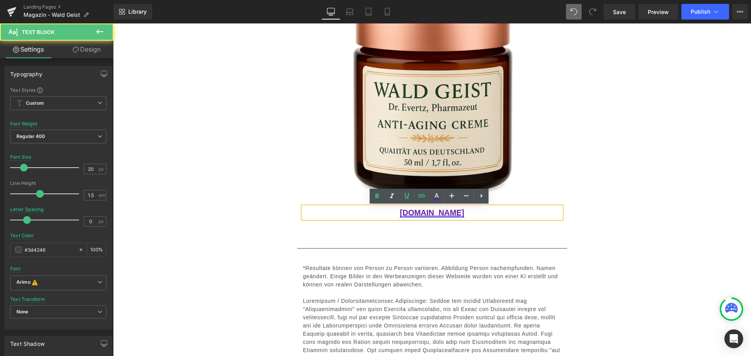
click at [442, 214] on link "[DOMAIN_NAME][PERSON_NAME]" at bounding box center [432, 212] width 64 height 9
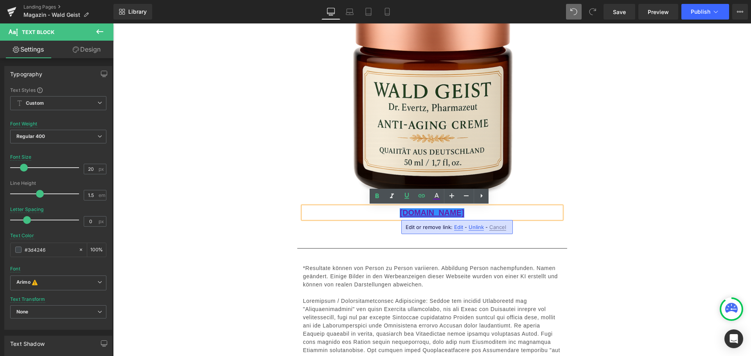
click at [426, 210] on link "[DOMAIN_NAME][PERSON_NAME]" at bounding box center [432, 212] width 64 height 9
click at [432, 219] on div "www.waldgeist-shop.de" at bounding box center [432, 213] width 258 height 12
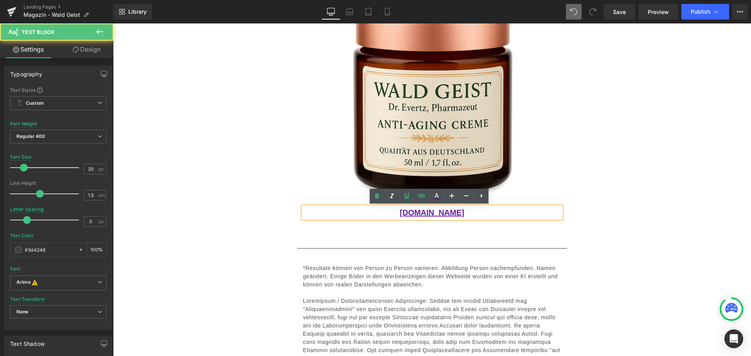
click at [432, 219] on div "www.waldgeist-shop.de" at bounding box center [432, 213] width 258 height 12
click at [419, 196] on icon at bounding box center [421, 195] width 9 height 9
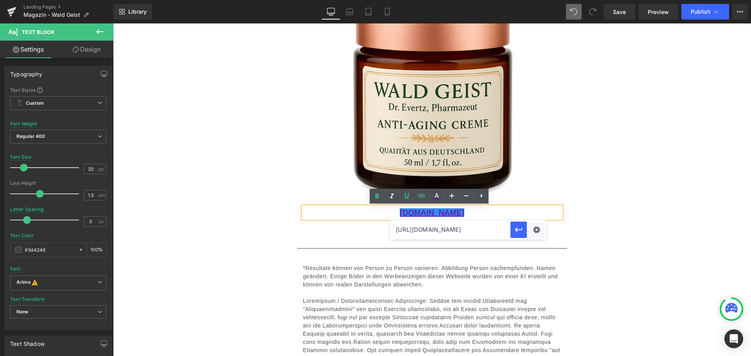
click at [423, 230] on input "[URL][PERSON_NAME][DOMAIN_NAME]" at bounding box center [450, 230] width 120 height 20
click at [438, 232] on input "[URL][PERSON_NAME][DOMAIN_NAME]" at bounding box center [450, 230] width 120 height 20
type input "https://waldgeist-shop.de/"
click at [524, 232] on button "button" at bounding box center [518, 230] width 16 height 16
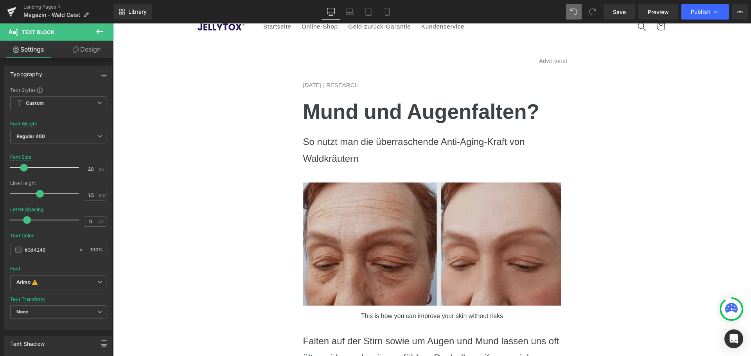
scroll to position [0, 0]
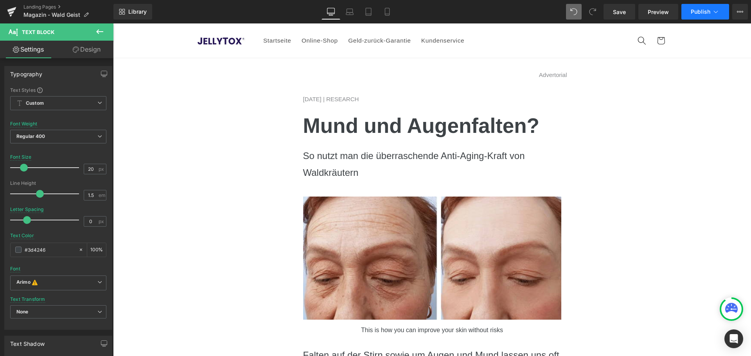
click at [689, 6] on button "Publish" at bounding box center [705, 12] width 48 height 16
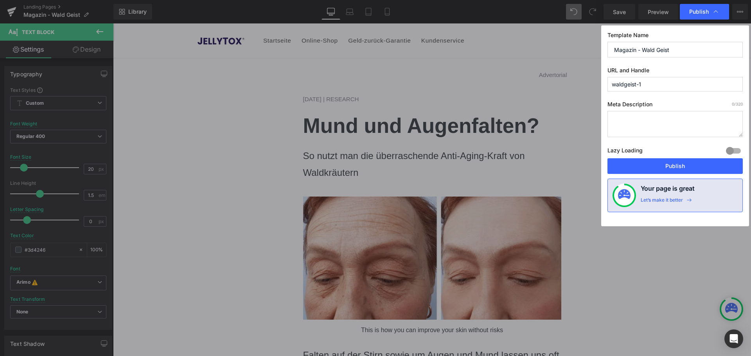
click at [660, 89] on input "waldgeist-1" at bounding box center [674, 84] width 135 height 14
type input "waldgeist-de"
click at [660, 168] on button "Publish" at bounding box center [674, 166] width 135 height 16
